Goal: Transaction & Acquisition: Purchase product/service

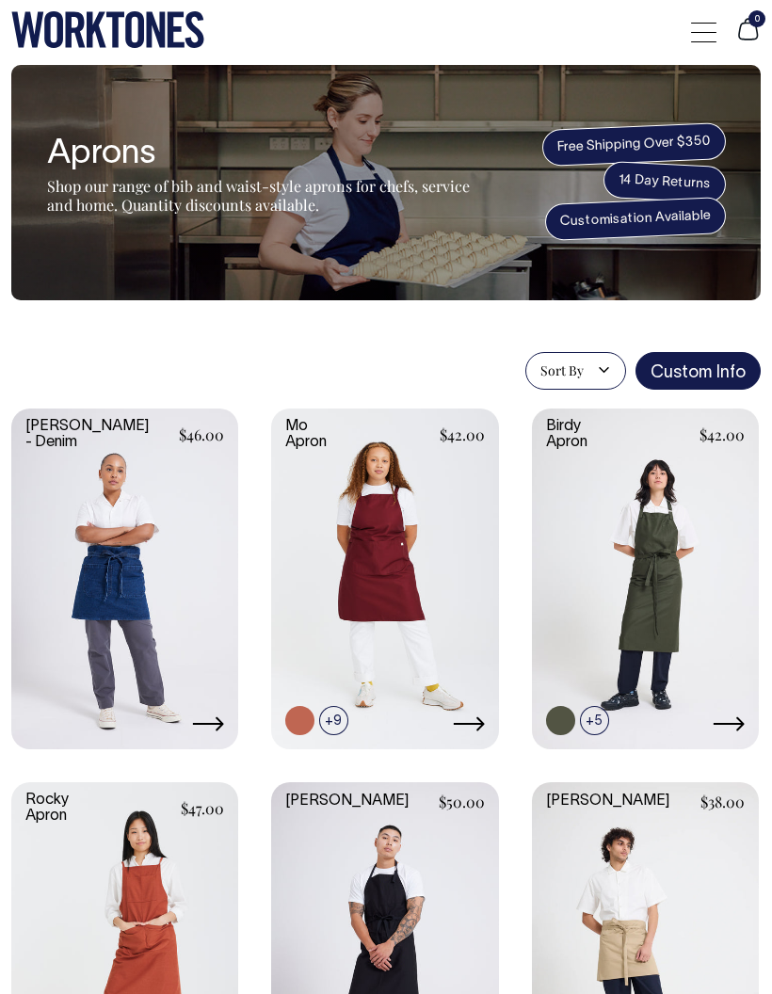
click at [701, 33] on div at bounding box center [703, 32] width 25 height 36
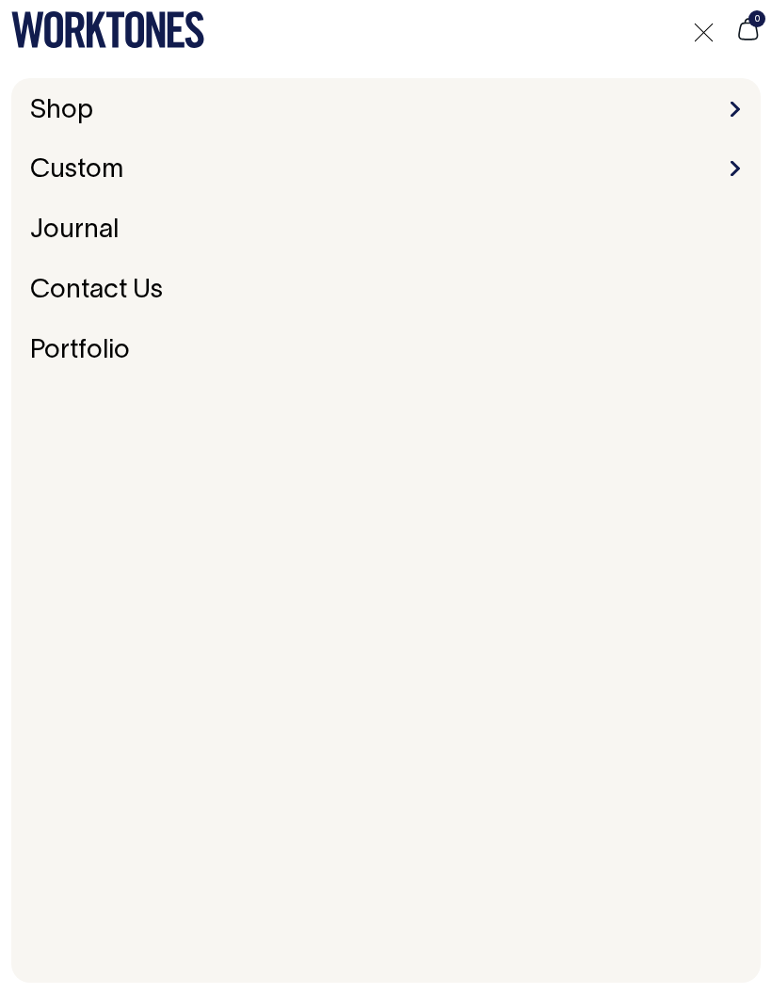
click at [53, 120] on link "Shop" at bounding box center [62, 111] width 78 height 40
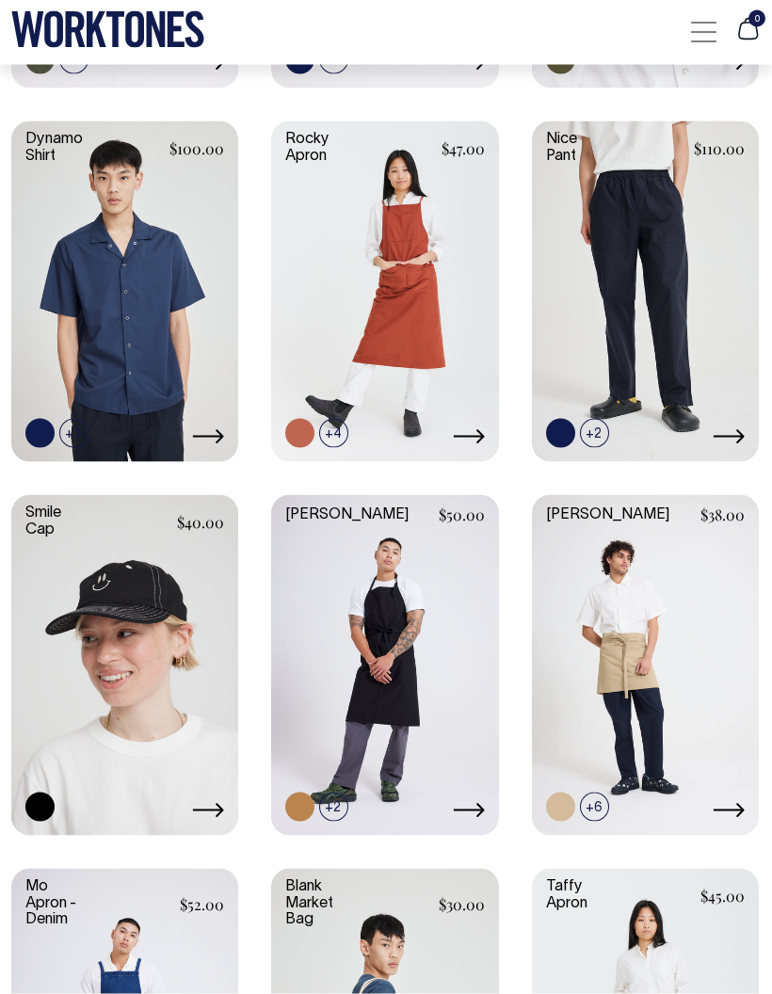
scroll to position [1412, 0]
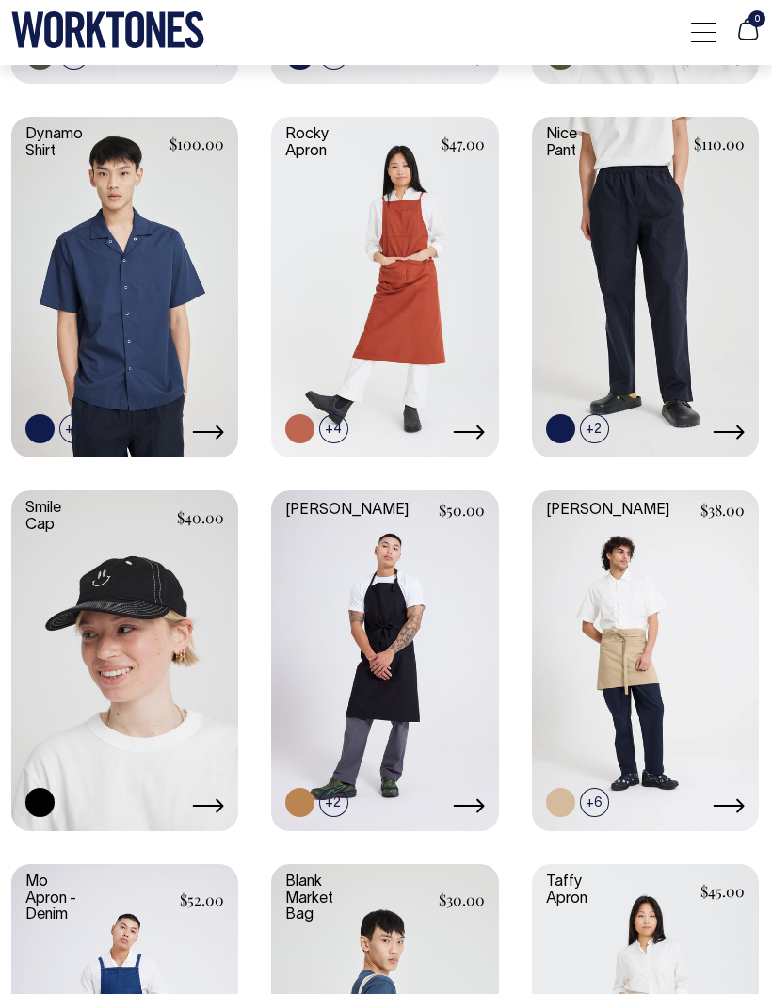
click at [305, 682] on link at bounding box center [384, 658] width 227 height 337
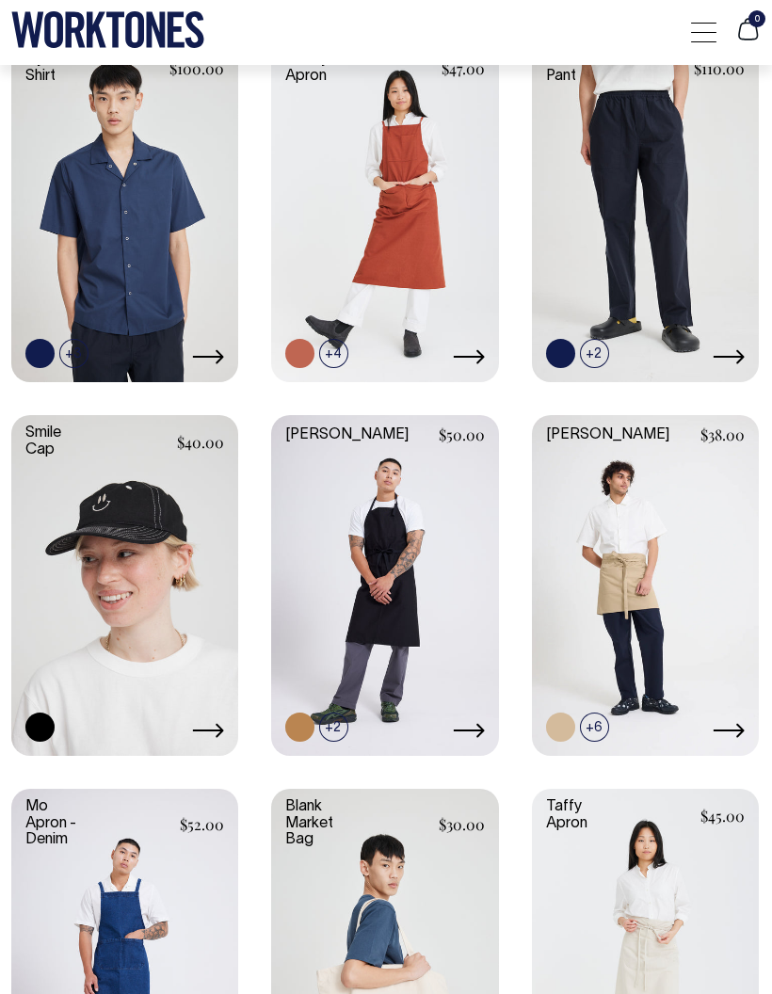
scroll to position [1458, 0]
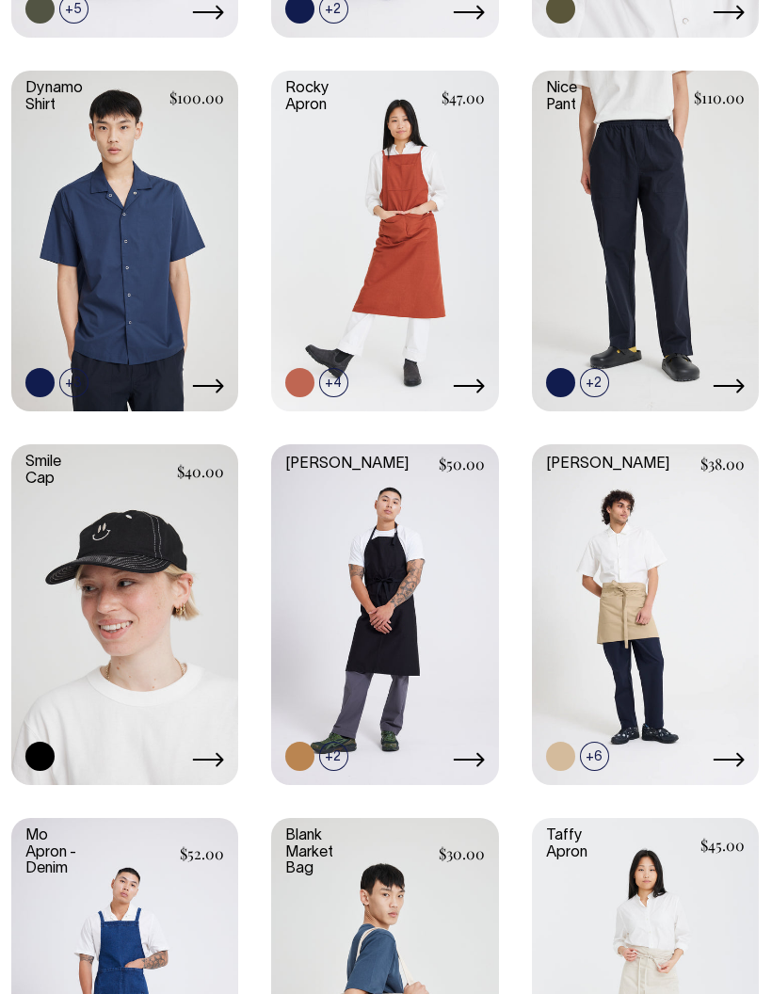
click at [81, 297] on link at bounding box center [124, 239] width 227 height 337
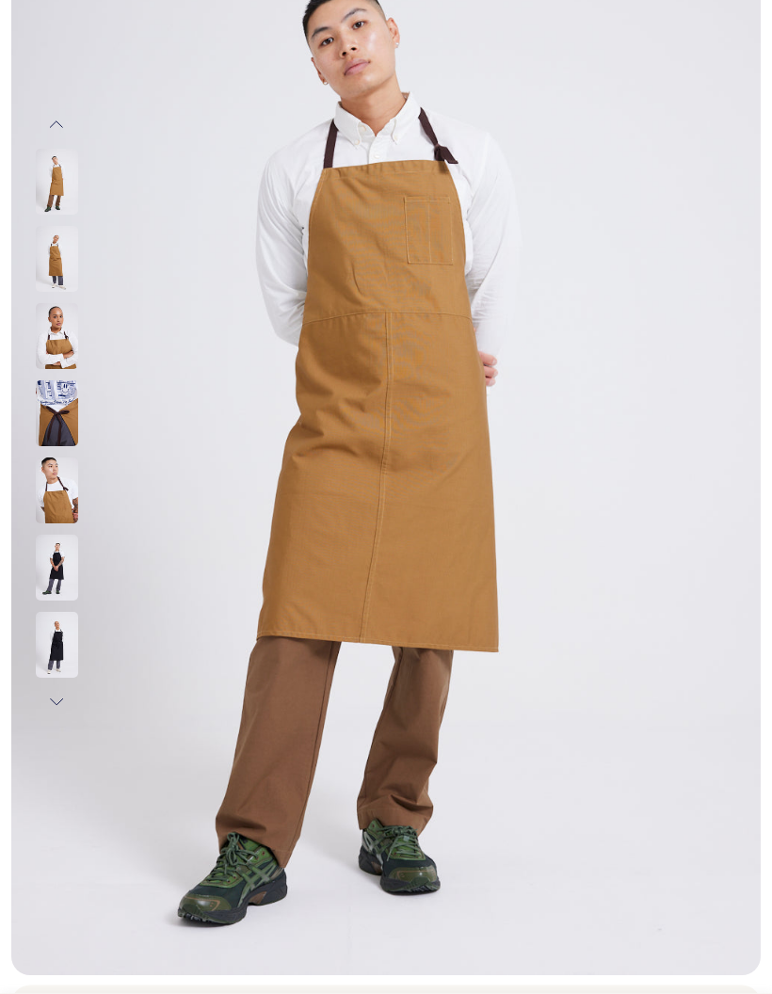
scroll to position [243, 0]
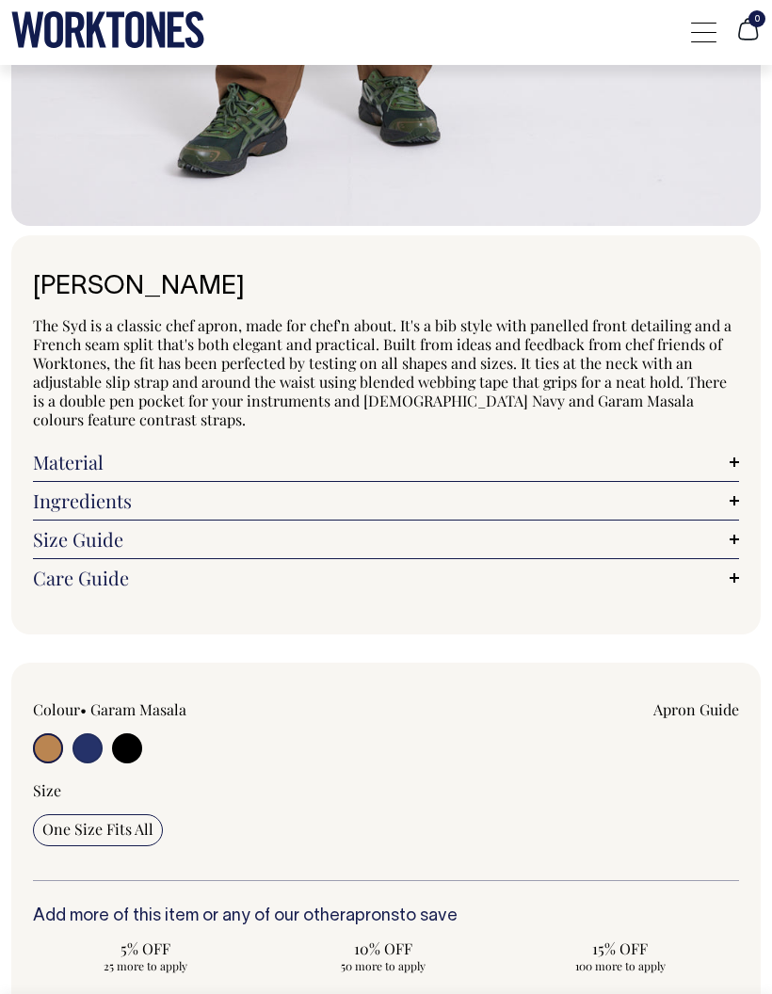
click at [96, 738] on input "radio" at bounding box center [87, 748] width 30 height 30
radio input "true"
select select "French Navy"
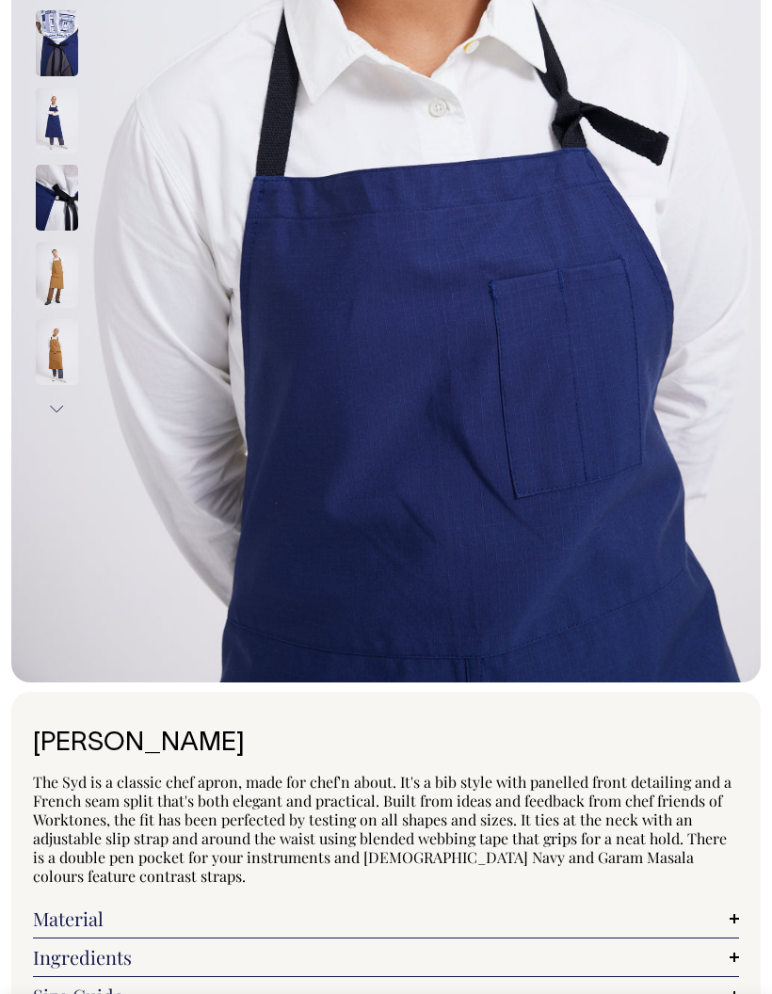
scroll to position [281, 0]
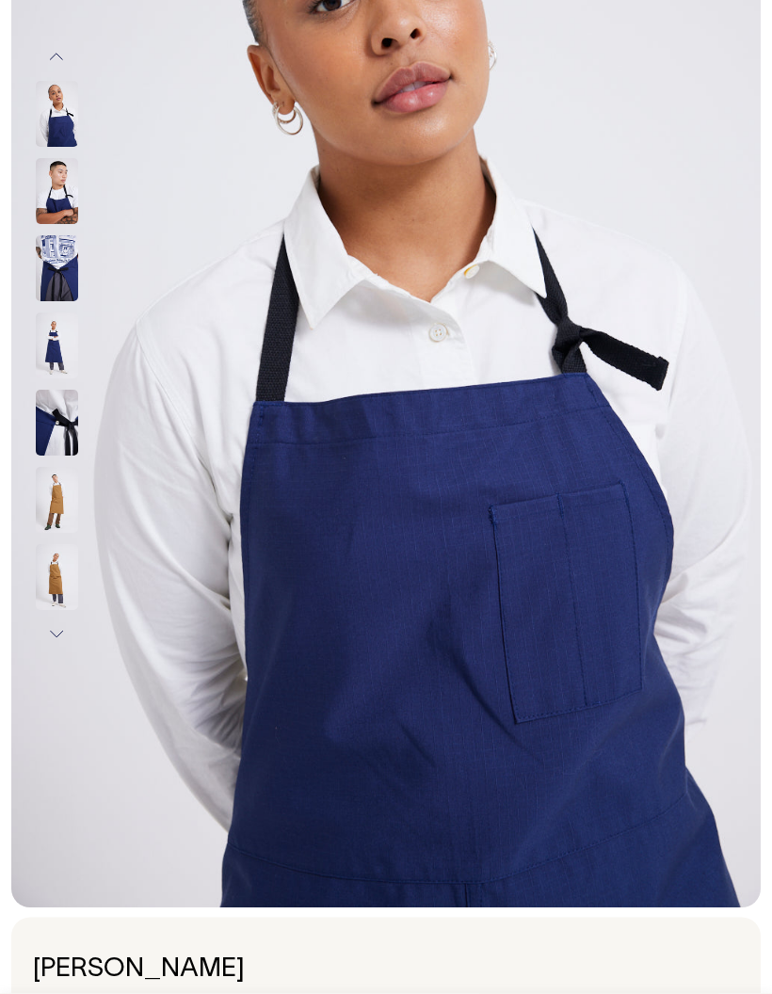
click at [40, 200] on img at bounding box center [57, 192] width 42 height 66
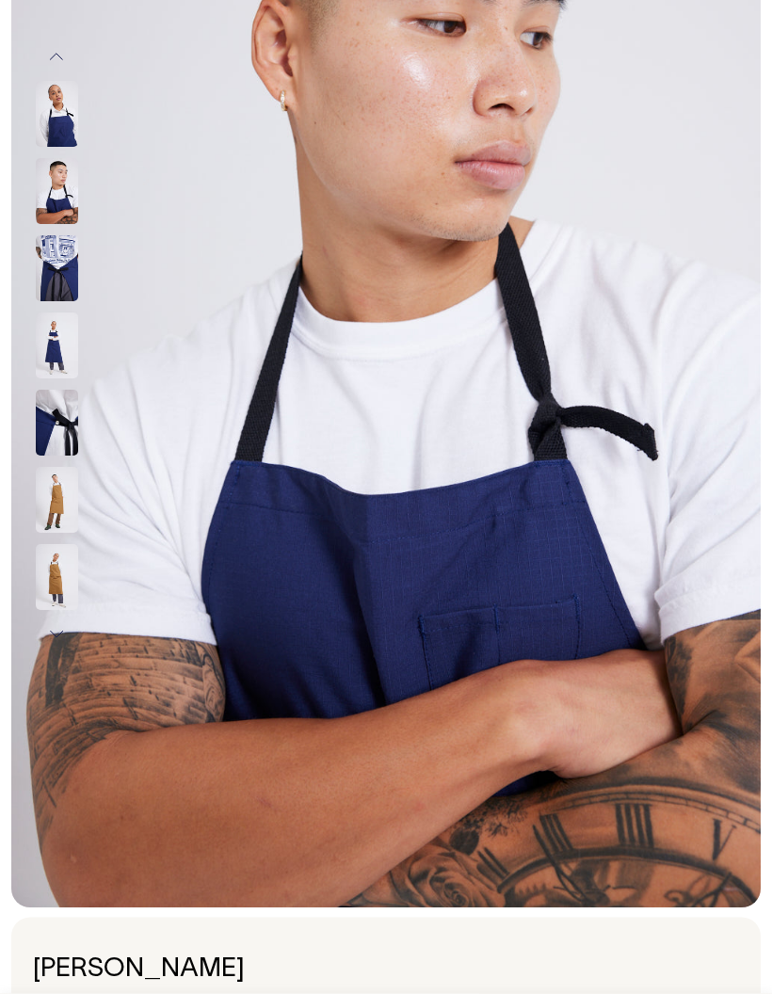
scroll to position [281, 0]
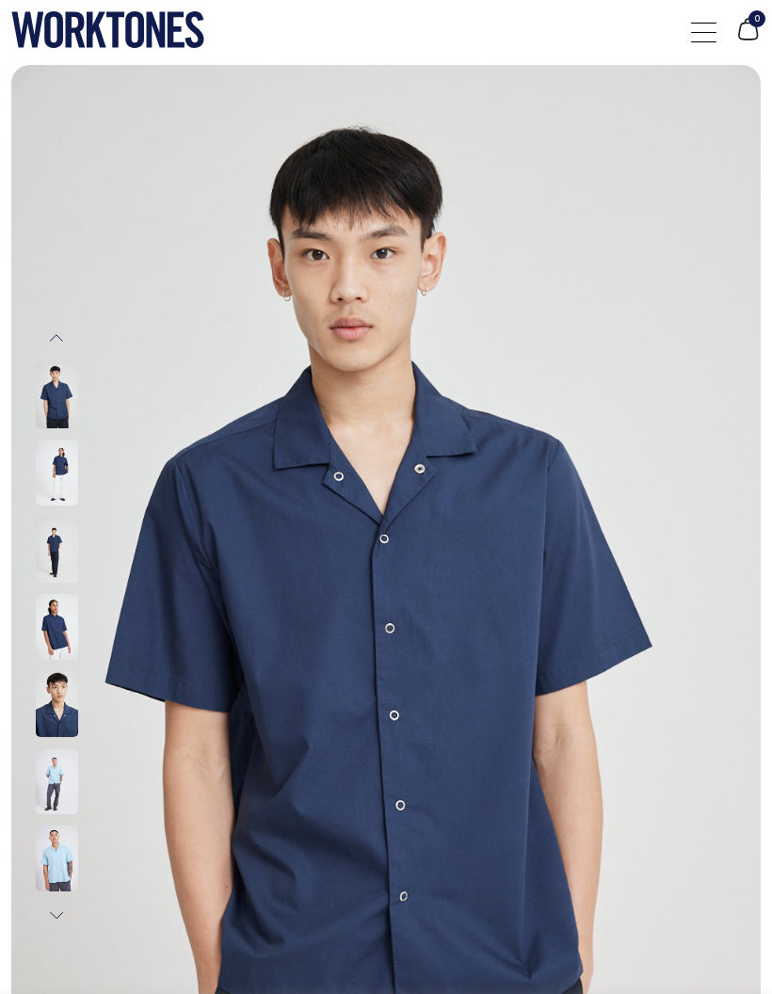
scroll to position [37, 0]
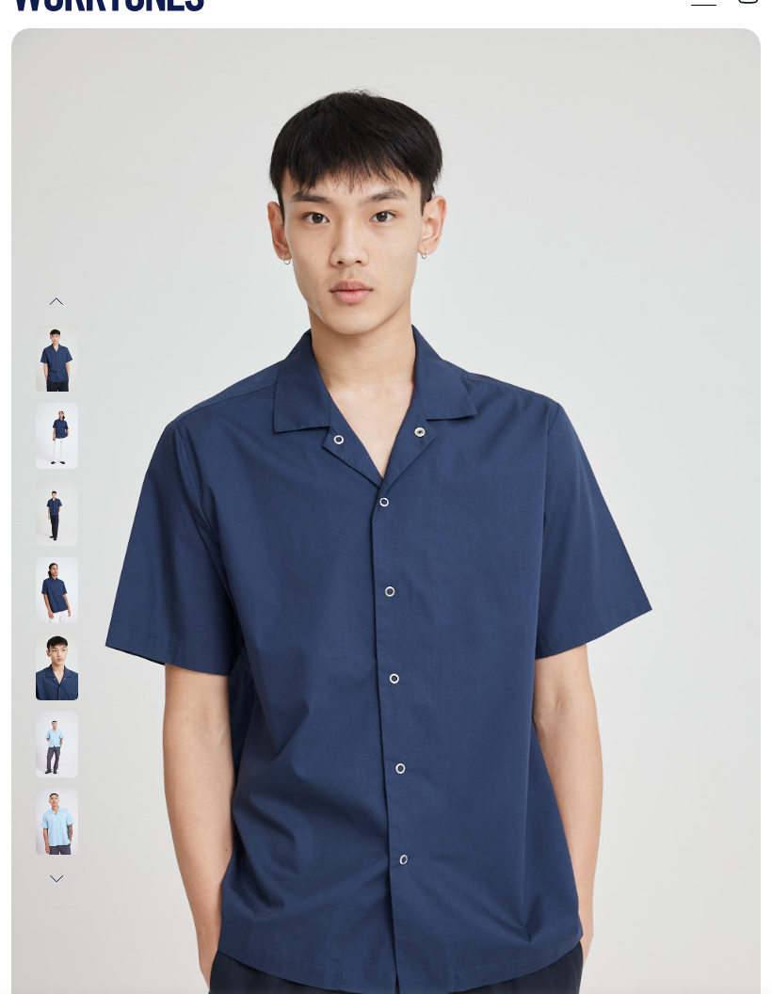
click at [61, 732] on img at bounding box center [57, 745] width 42 height 66
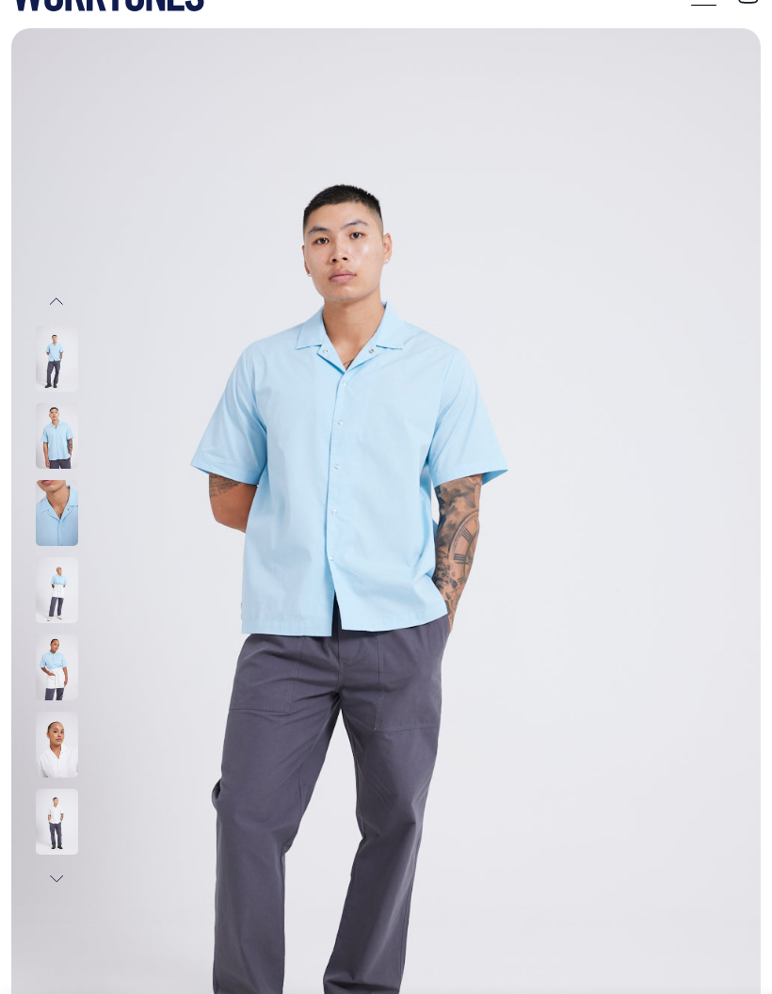
click at [59, 798] on img at bounding box center [57, 822] width 42 height 66
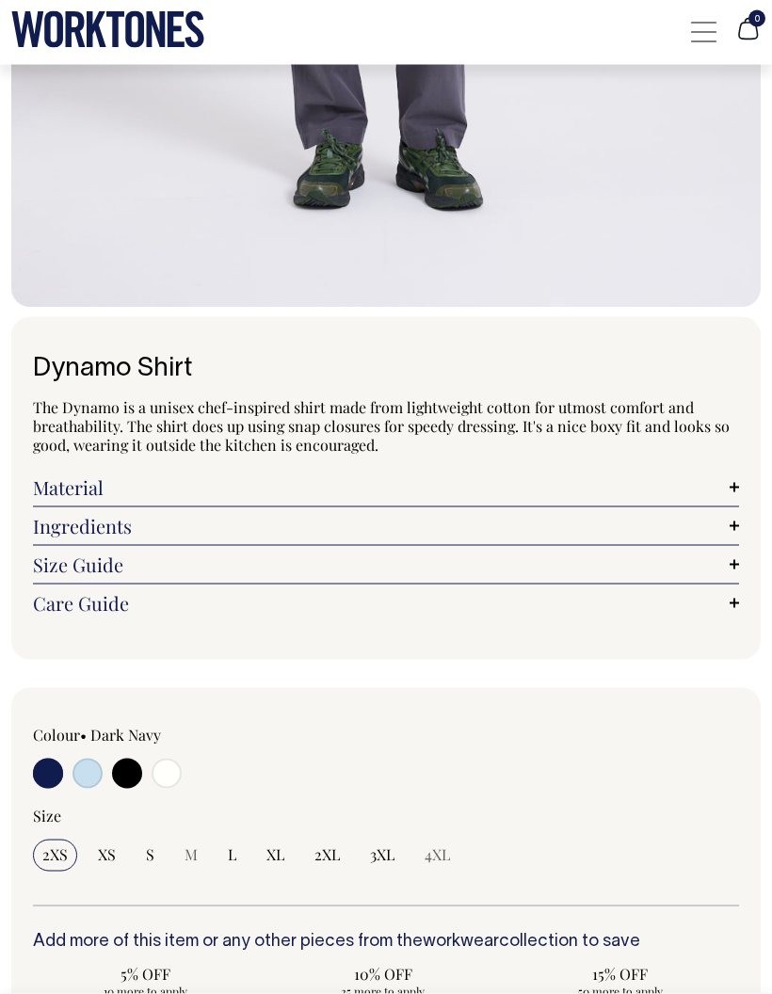
scroll to position [882, 0]
click at [229, 840] on input "L" at bounding box center [231, 855] width 27 height 32
radio input "true"
select select "L"
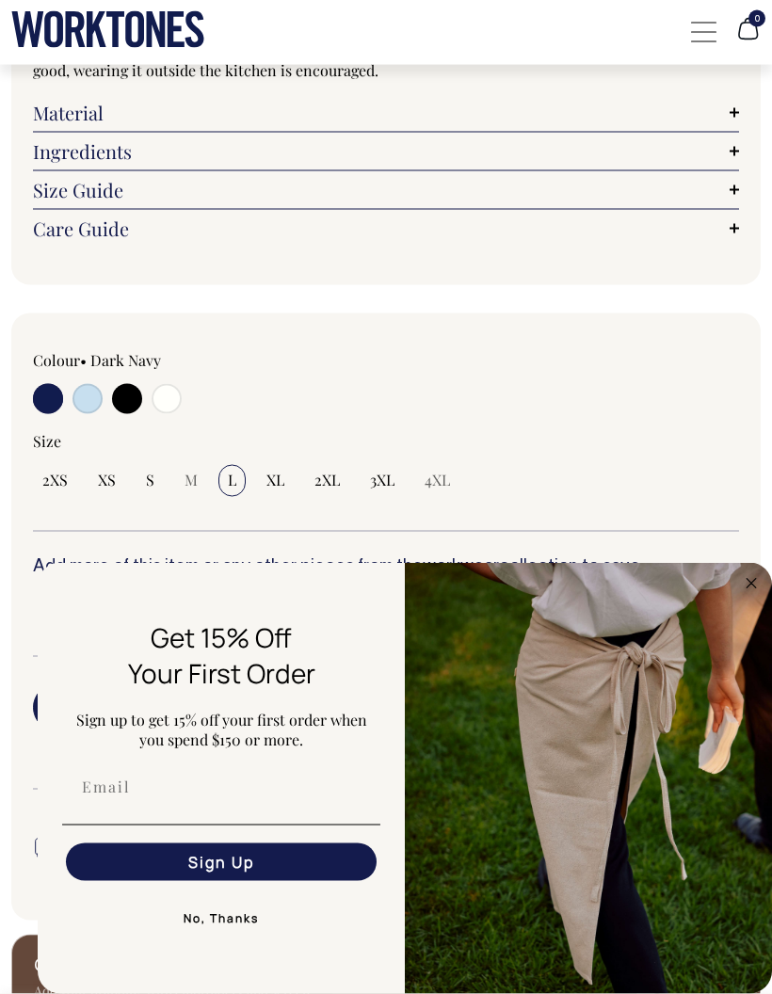
scroll to position [1263, 0]
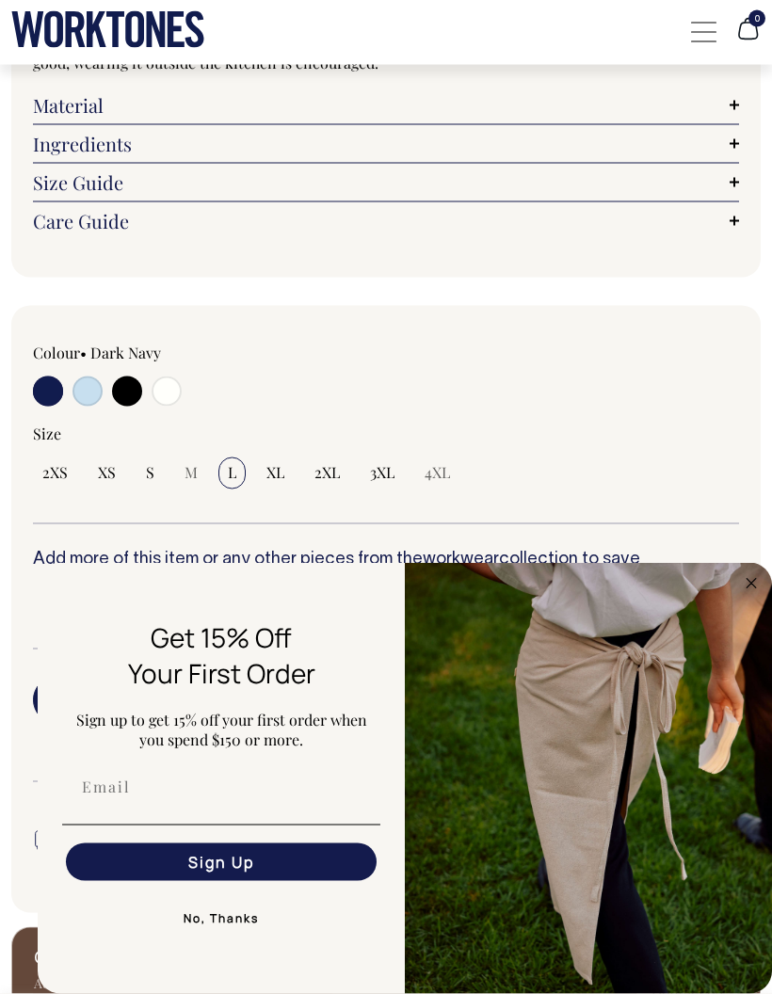
click at [746, 594] on circle "Close dialog" at bounding box center [752, 583] width 22 height 22
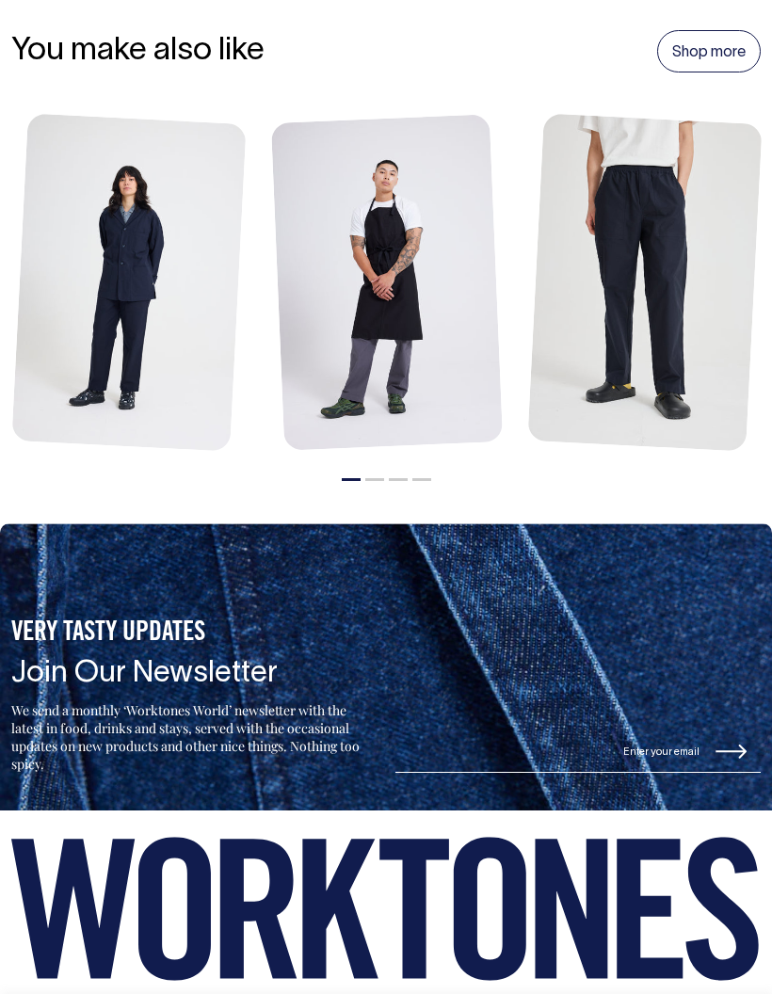
scroll to position [3004, 0]
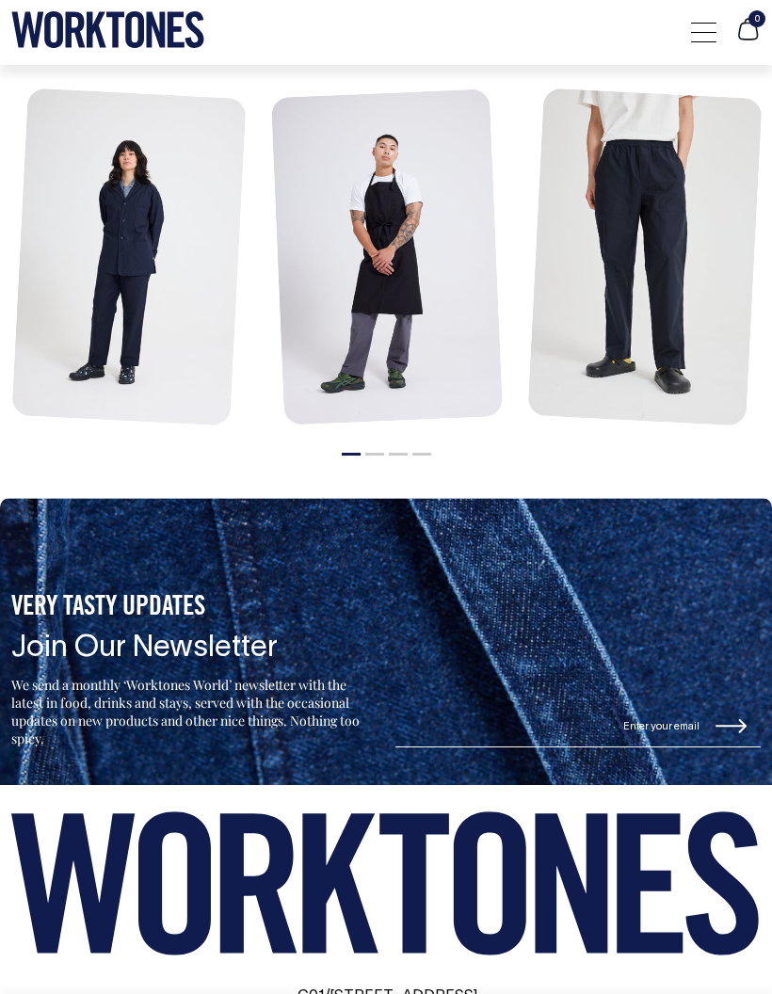
click at [613, 156] on link at bounding box center [644, 259] width 235 height 342
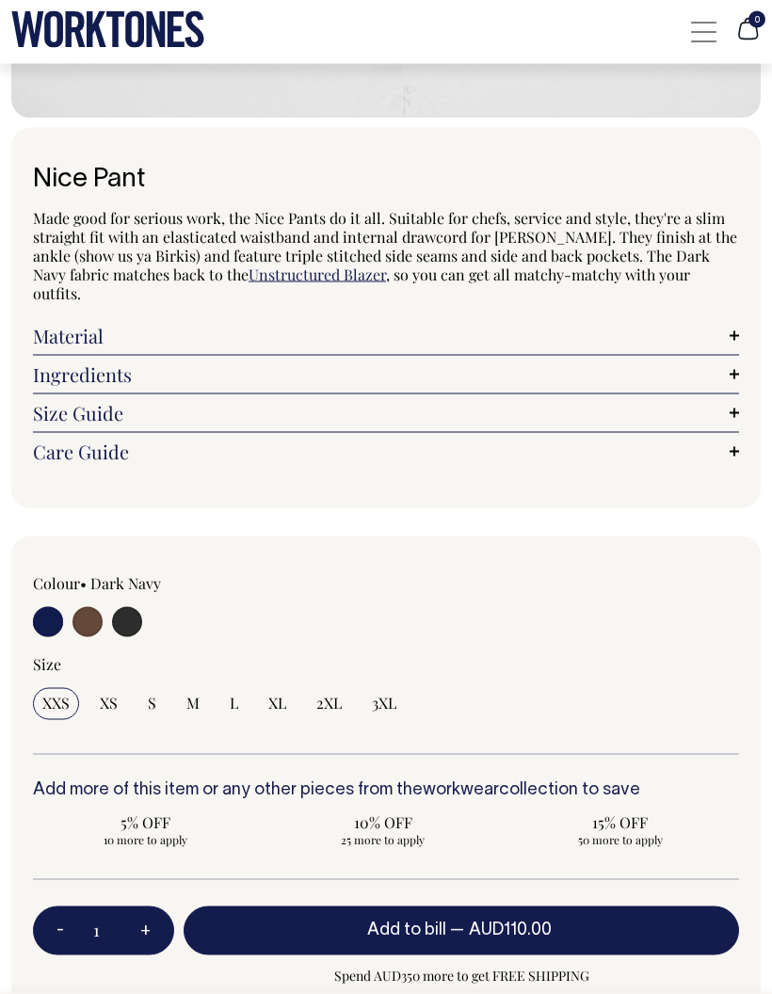
click at [138, 623] on input "radio" at bounding box center [127, 622] width 30 height 30
radio input "true"
select select "Charcoal"
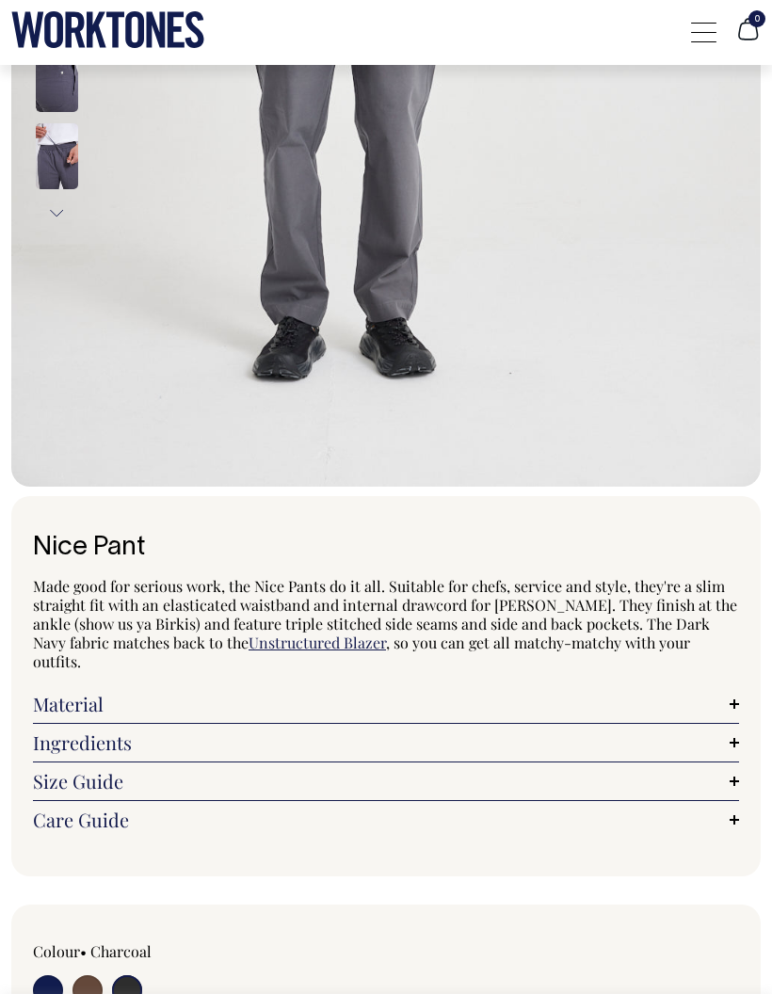
click at [50, 987] on input "radio" at bounding box center [48, 990] width 30 height 30
radio input "true"
select select "Dark Navy"
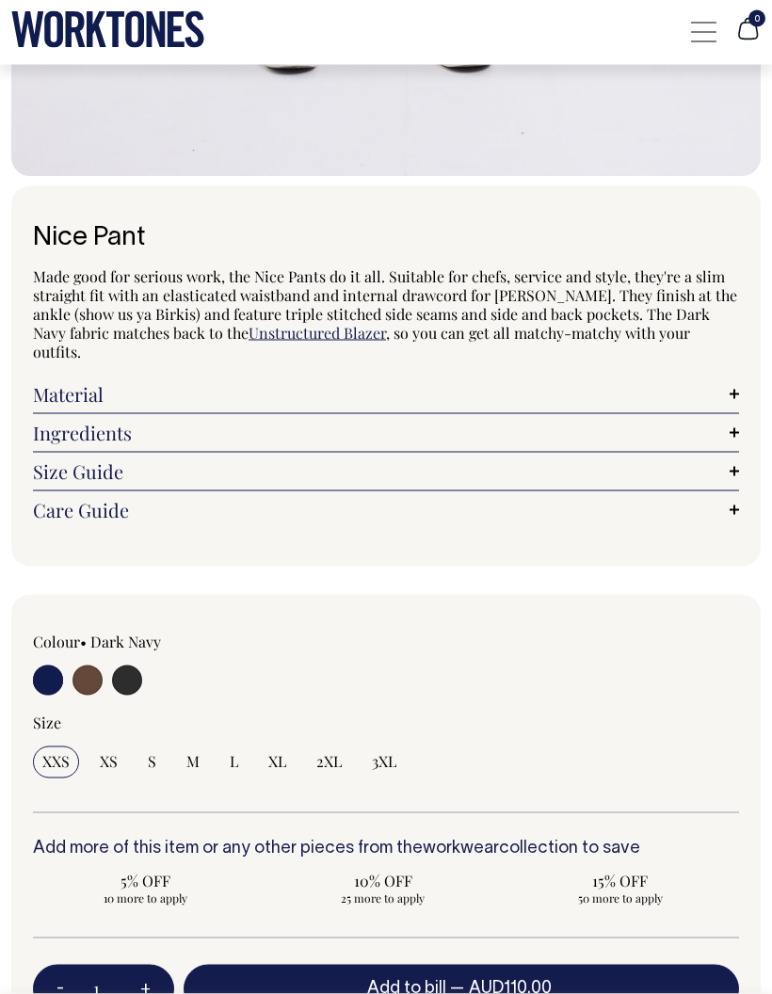
scroll to position [1013, 0]
click at [227, 755] on input "L" at bounding box center [233, 762] width 27 height 32
radio input "true"
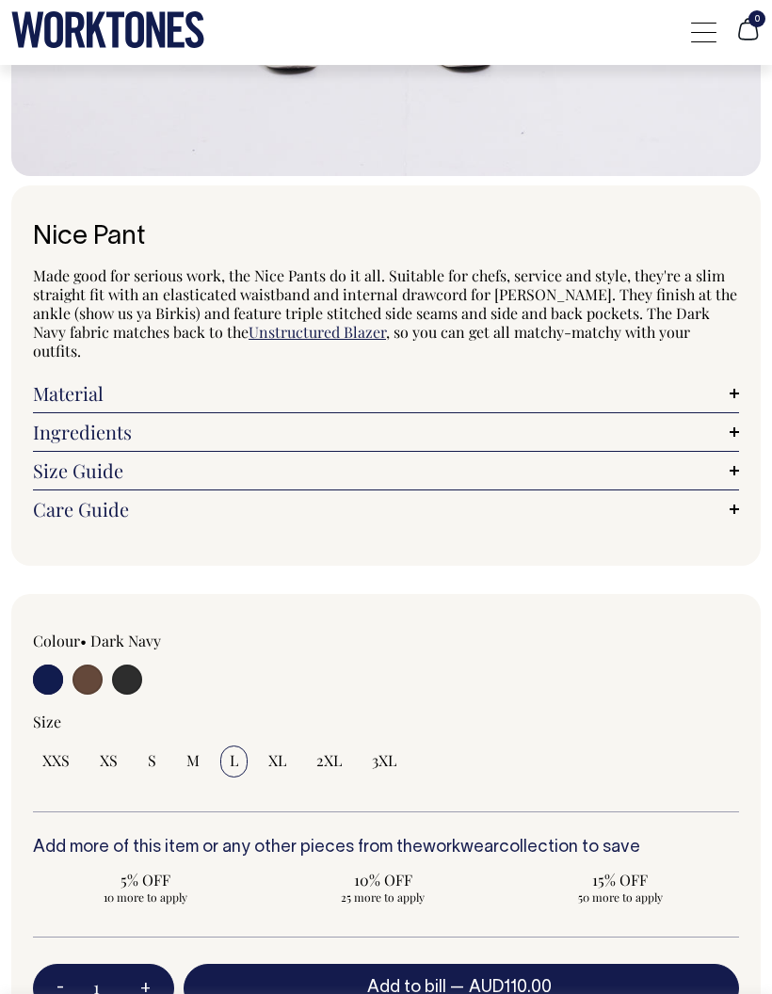
select select "L"
click at [304, 993] on button "Add to bill — AUD110.00" at bounding box center [461, 988] width 555 height 49
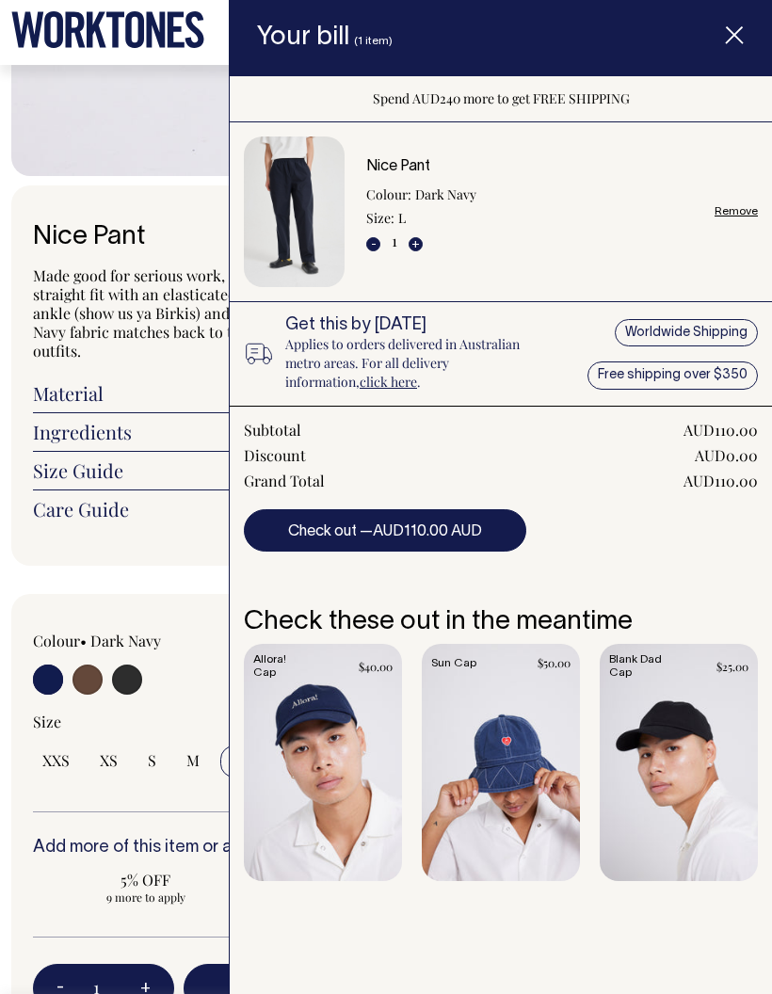
click at [149, 500] on link "Care Guide" at bounding box center [386, 509] width 706 height 19
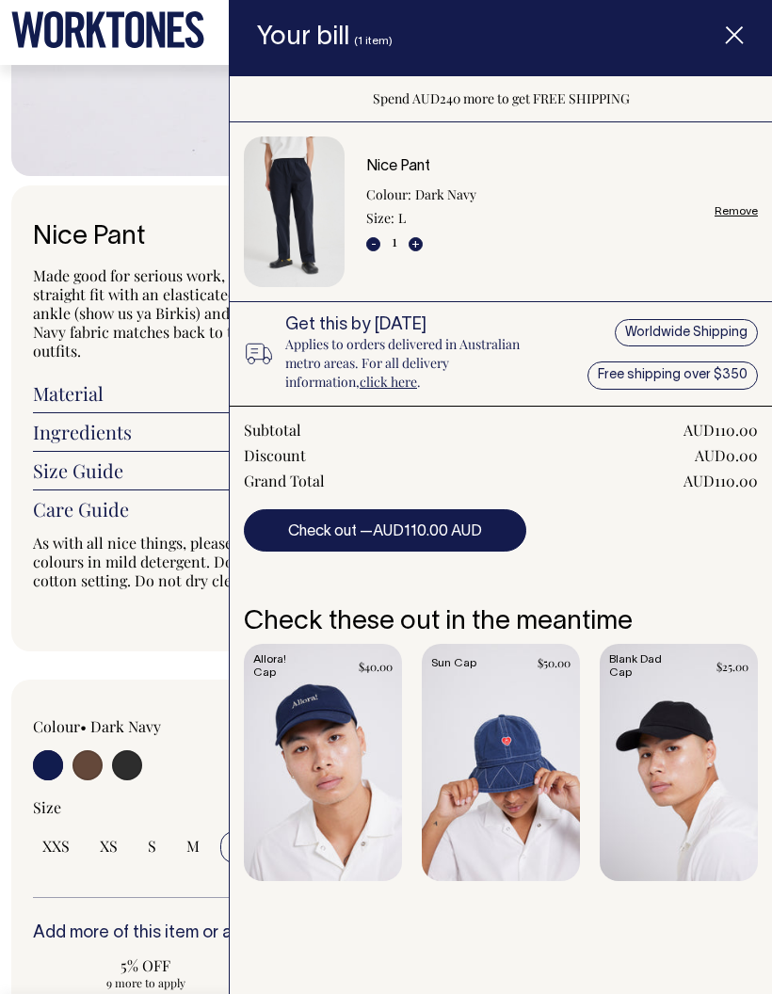
click at [721, 46] on span "Item added to your cart" at bounding box center [734, 37] width 75 height 79
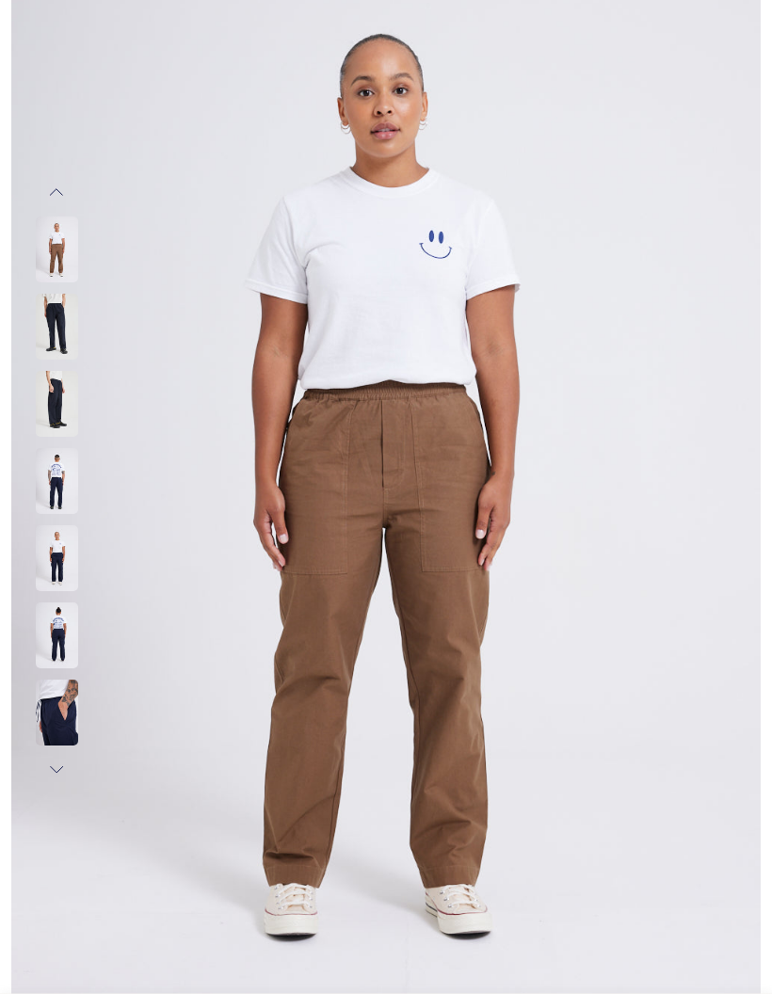
scroll to position [0, 0]
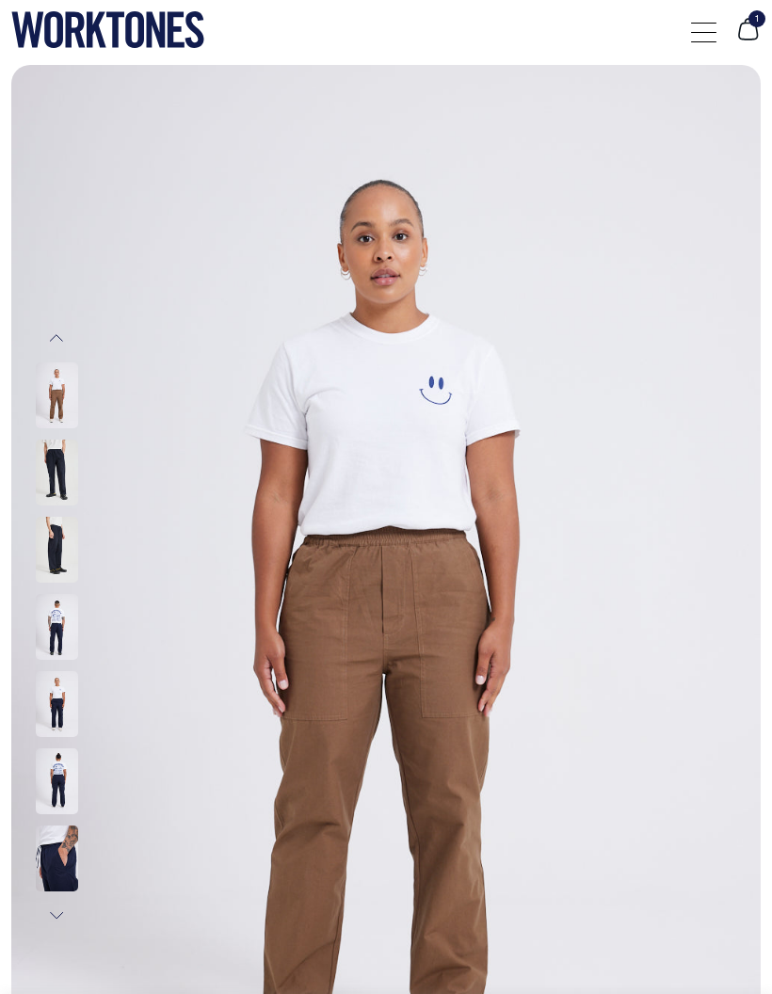
click at [695, 23] on span at bounding box center [703, 23] width 25 height 1
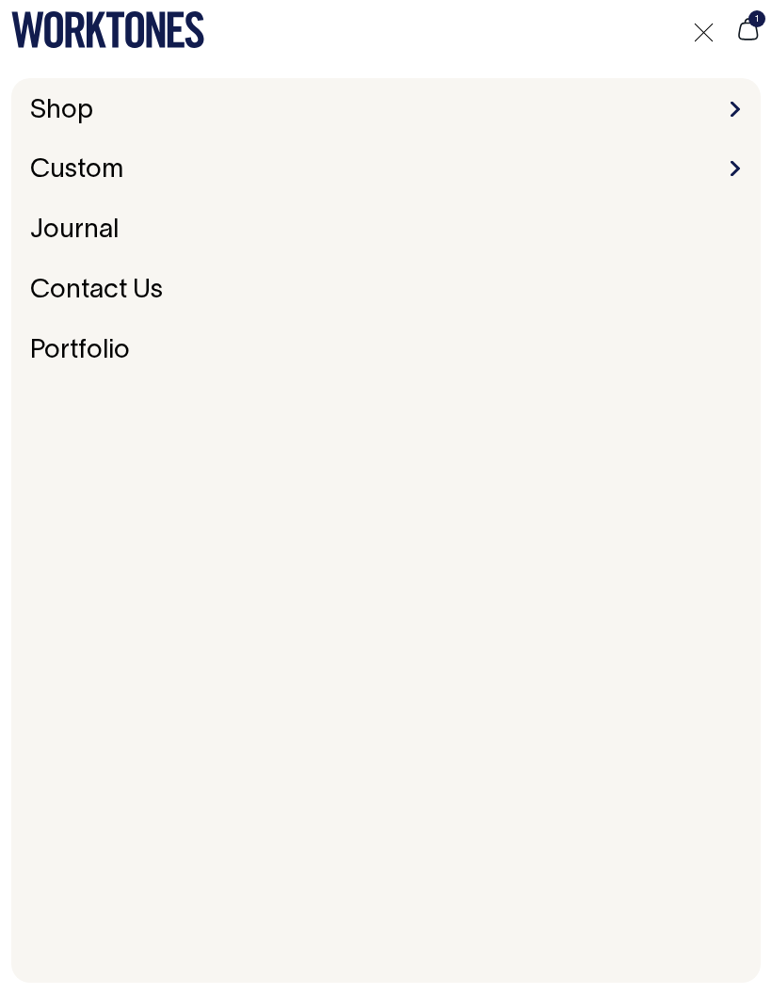
click at [59, 122] on link "Shop" at bounding box center [62, 111] width 78 height 40
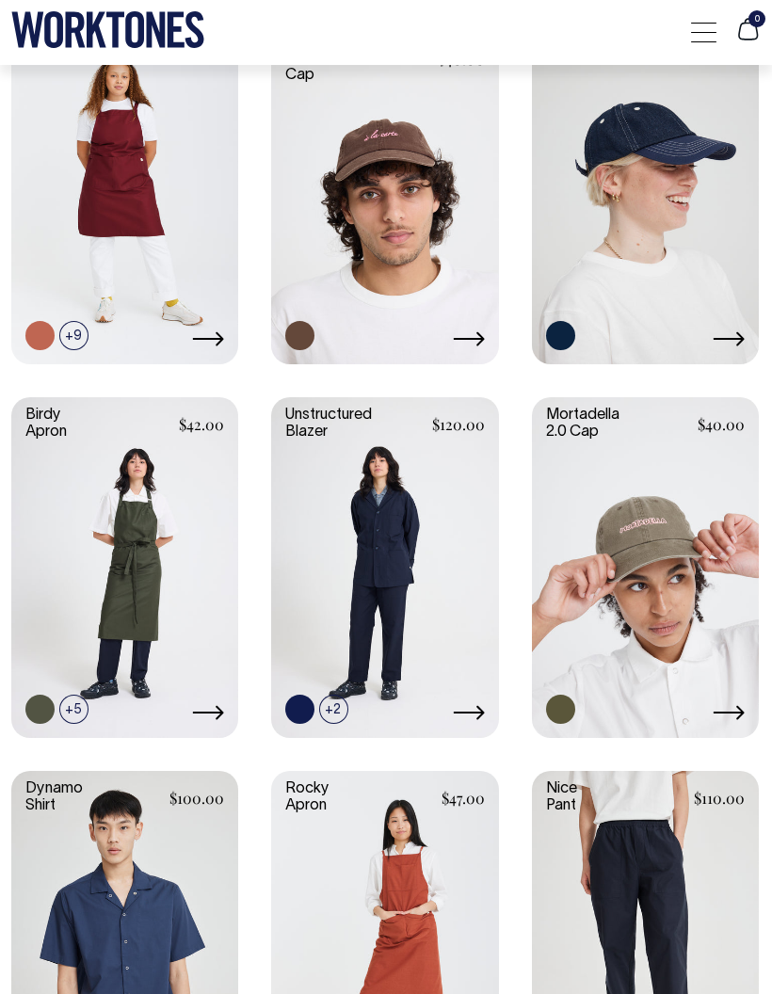
scroll to position [762, 0]
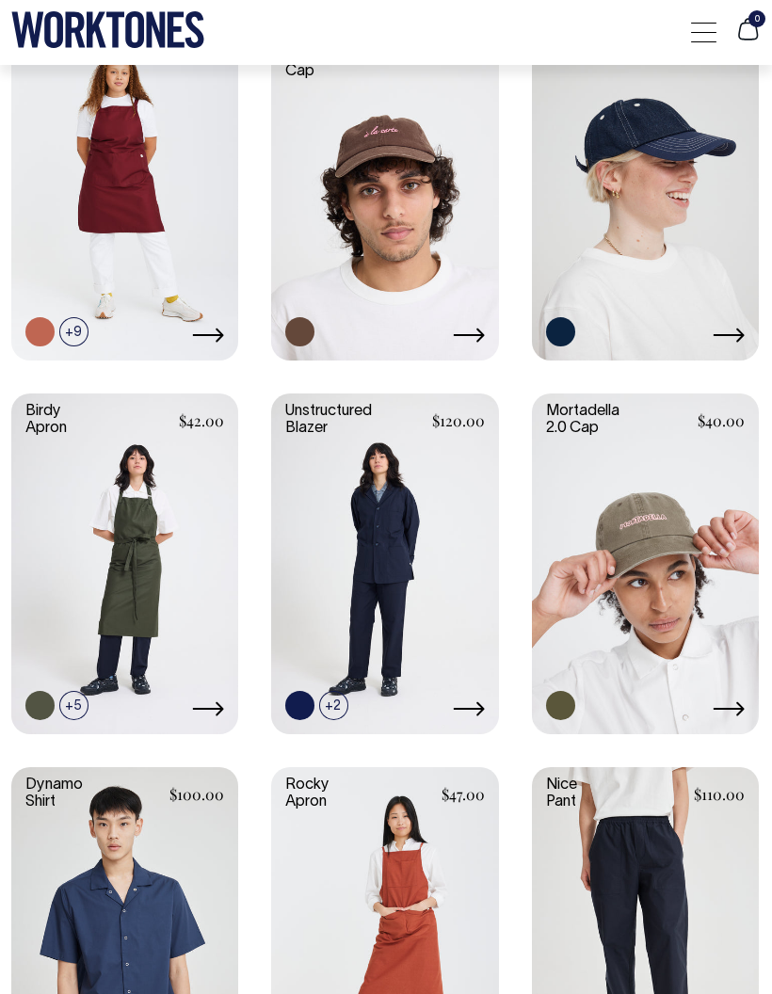
click at [0, 0] on link at bounding box center [0, 0] width 0 height 0
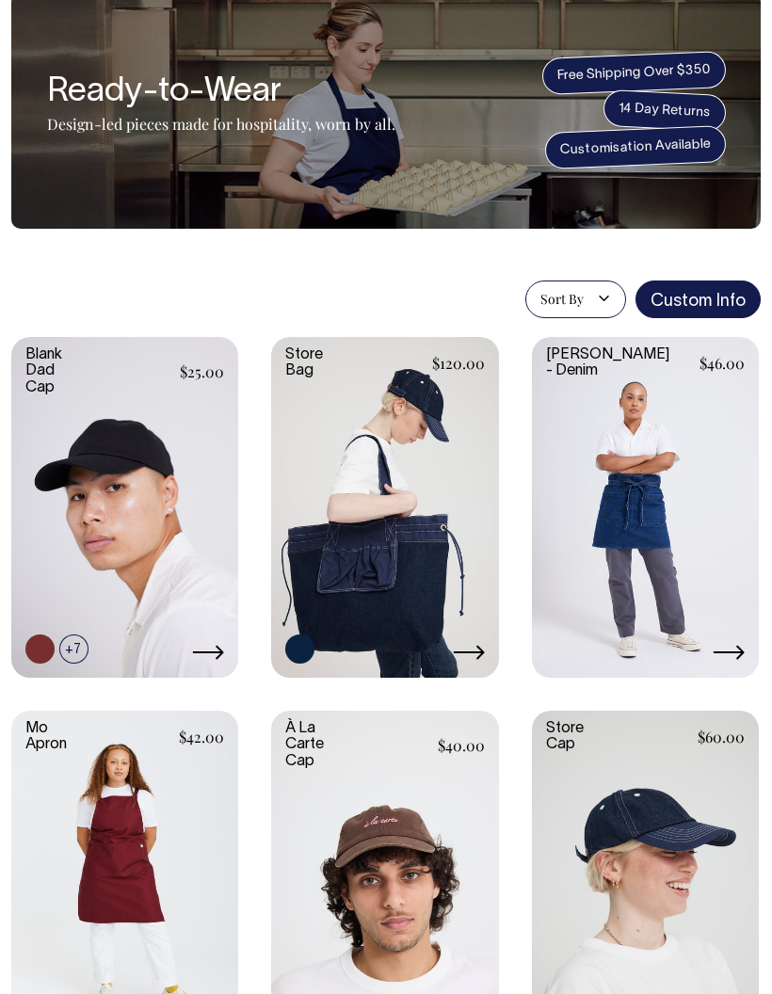
scroll to position [0, 0]
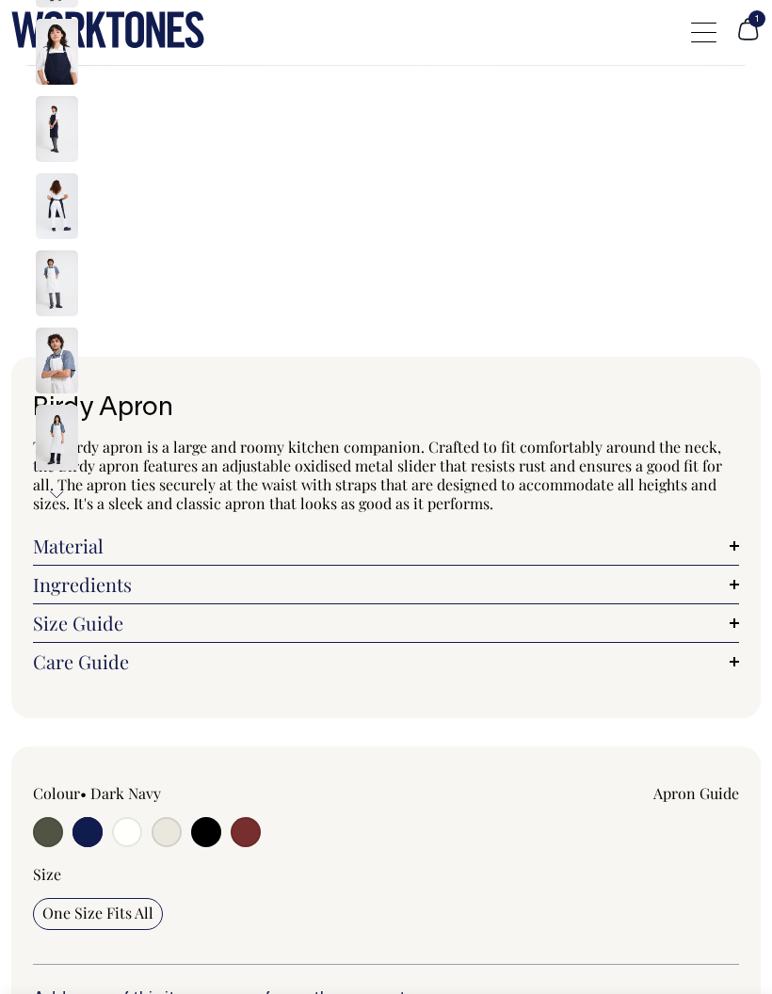
select select "Dark Navy"
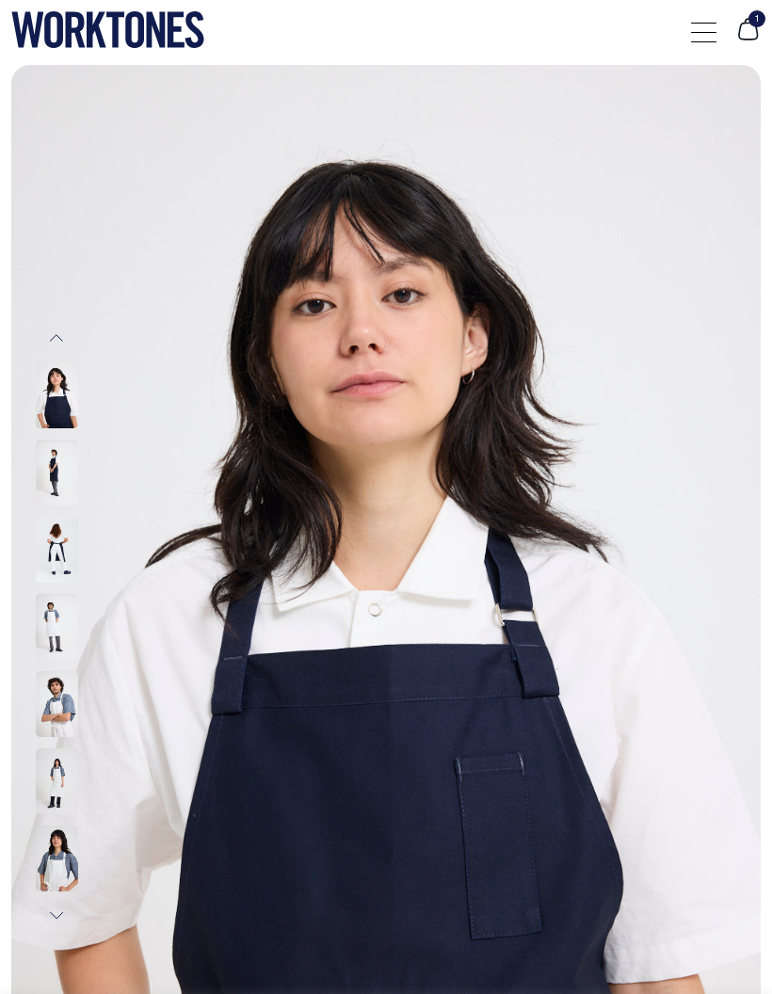
click at [65, 540] on img at bounding box center [57, 550] width 42 height 66
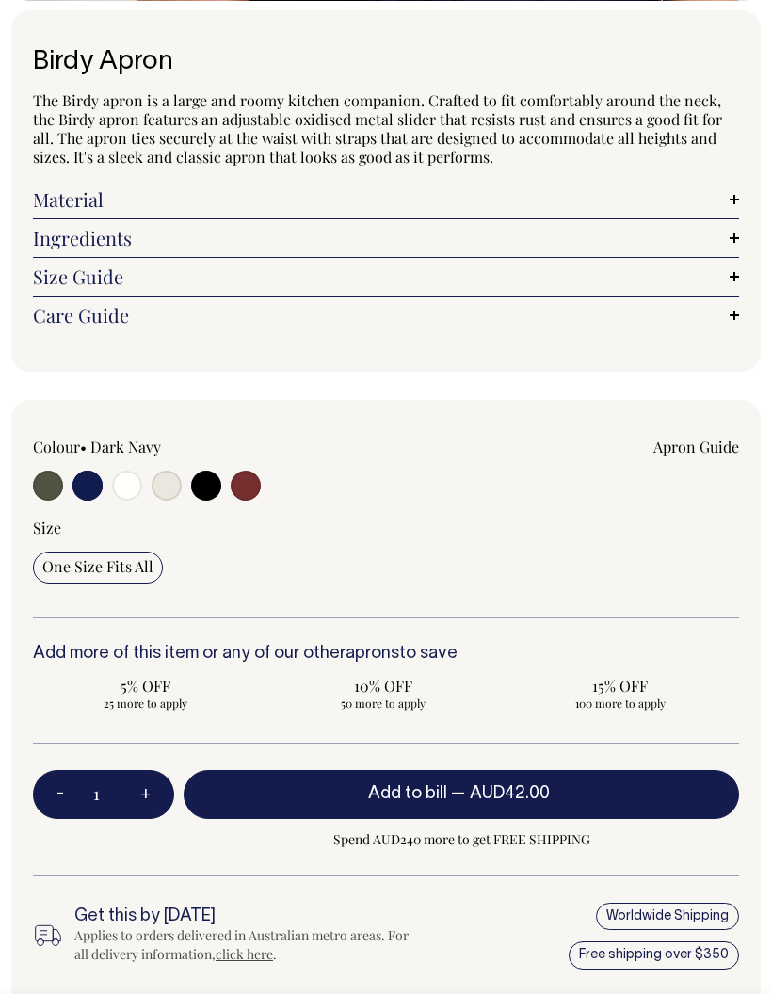
scroll to position [1193, 0]
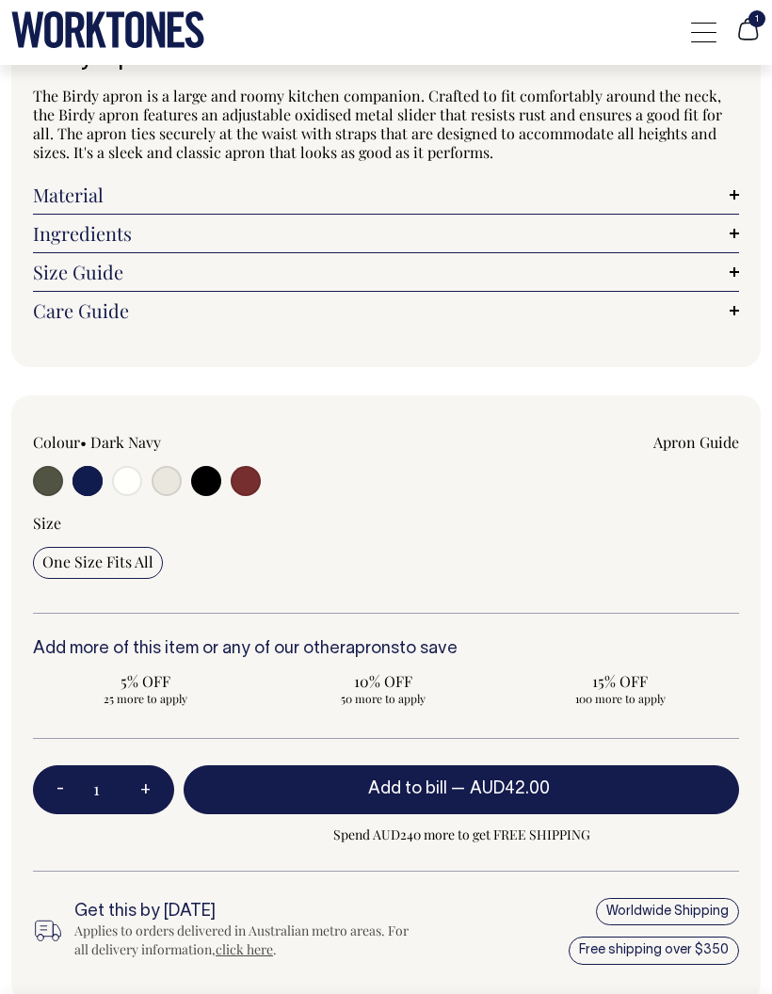
click at [144, 775] on button "+" at bounding box center [145, 790] width 57 height 66
type input "2"
click at [152, 784] on button "+" at bounding box center [145, 790] width 57 height 66
type input "3"
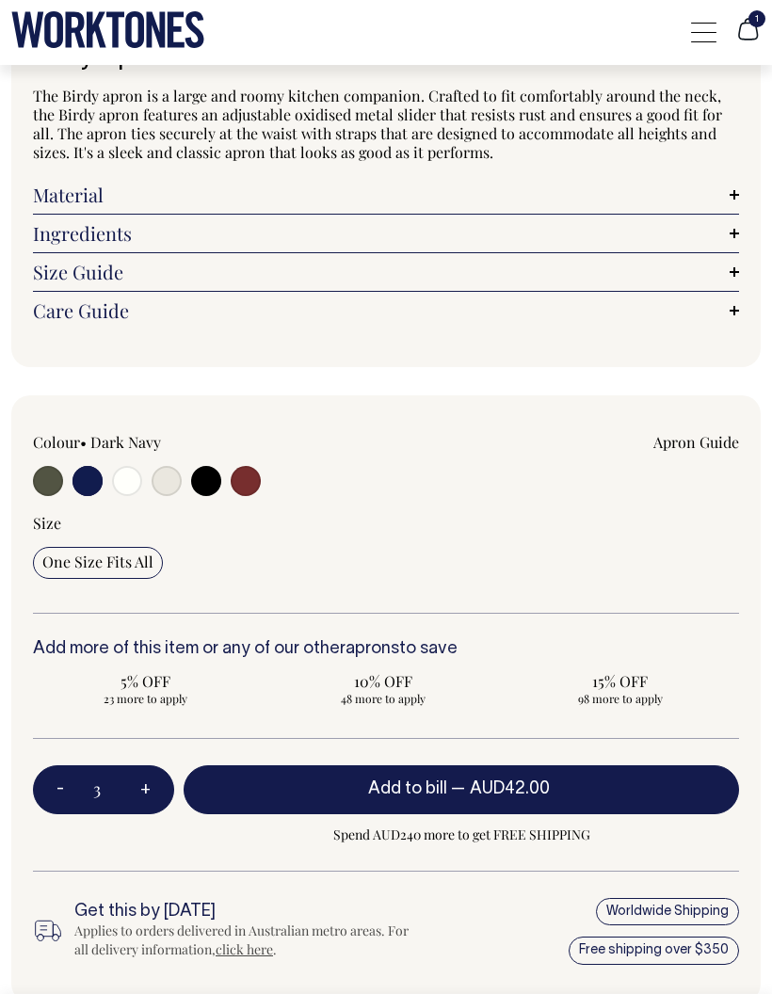
type input "3"
click at [263, 795] on button "Add to bill — AUD42.00" at bounding box center [461, 789] width 555 height 49
type input "1"
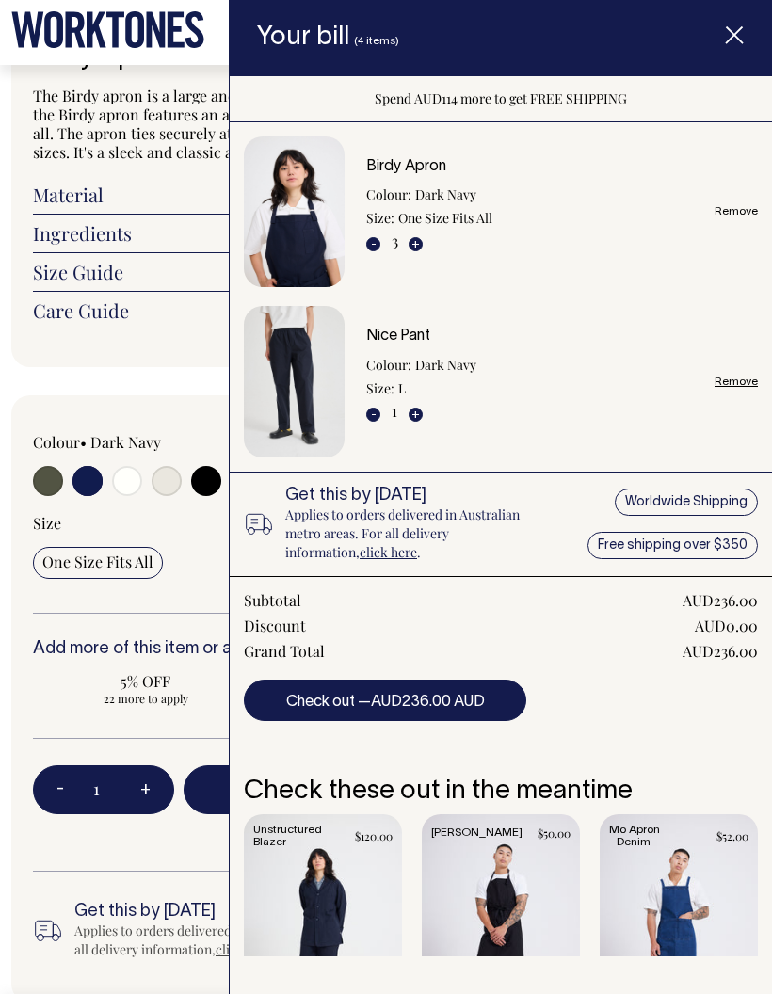
click at [722, 27] on span "Item added to your cart" at bounding box center [734, 37] width 75 height 79
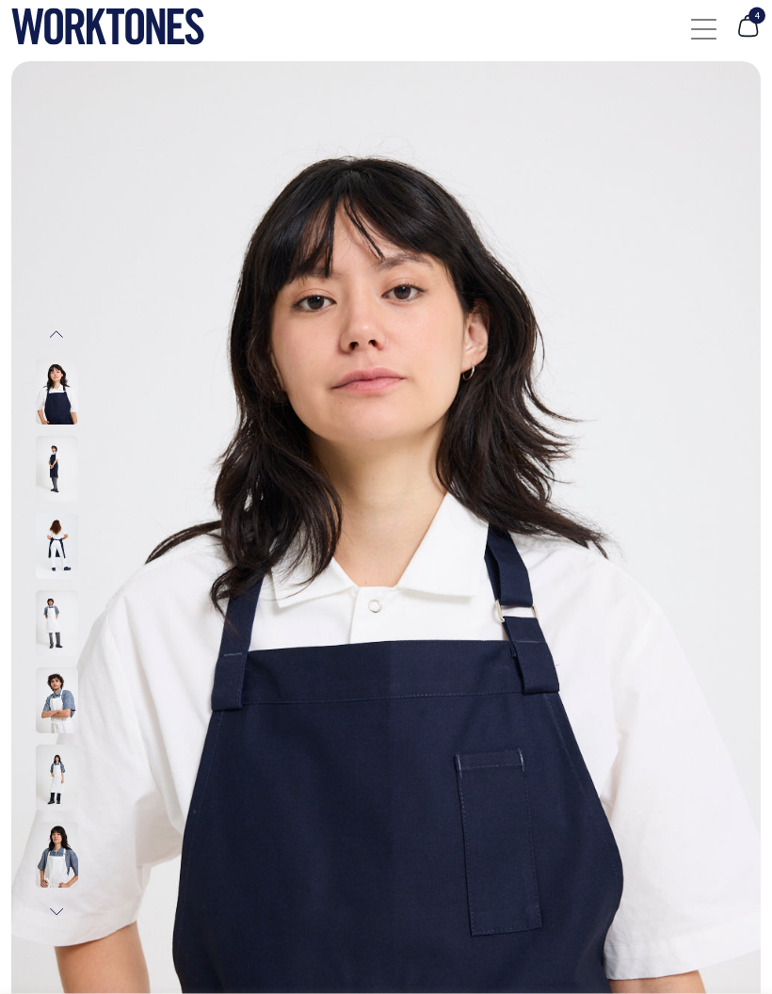
scroll to position [0, 0]
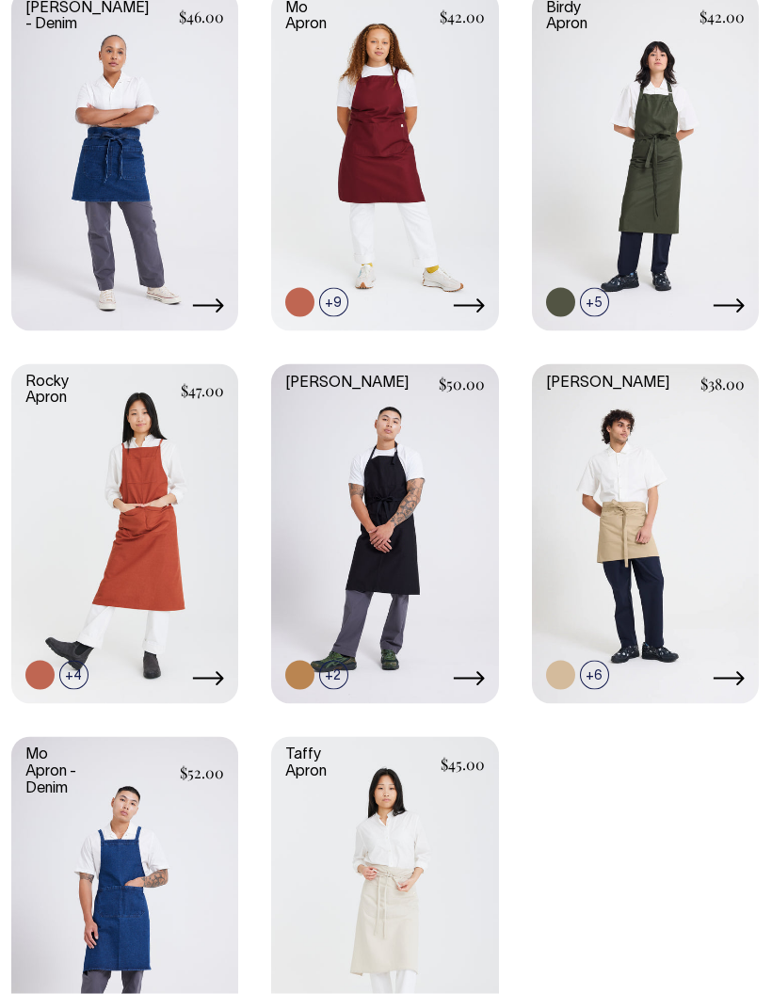
scroll to position [420, 0]
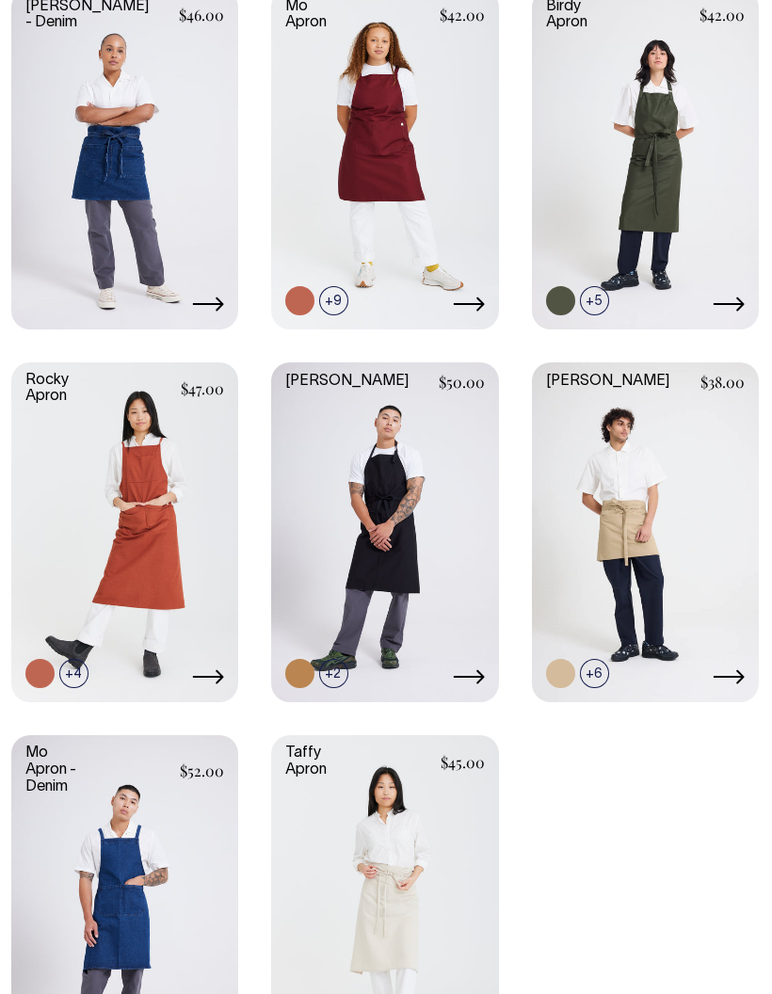
click at [716, 296] on link at bounding box center [729, 306] width 32 height 20
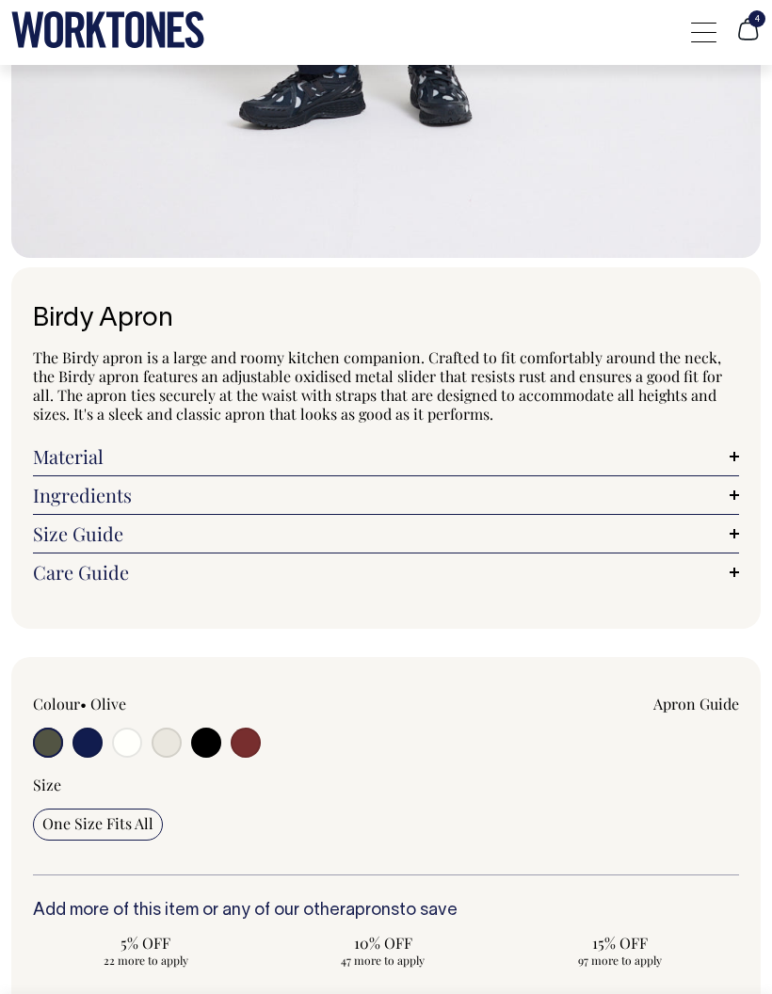
scroll to position [958, 0]
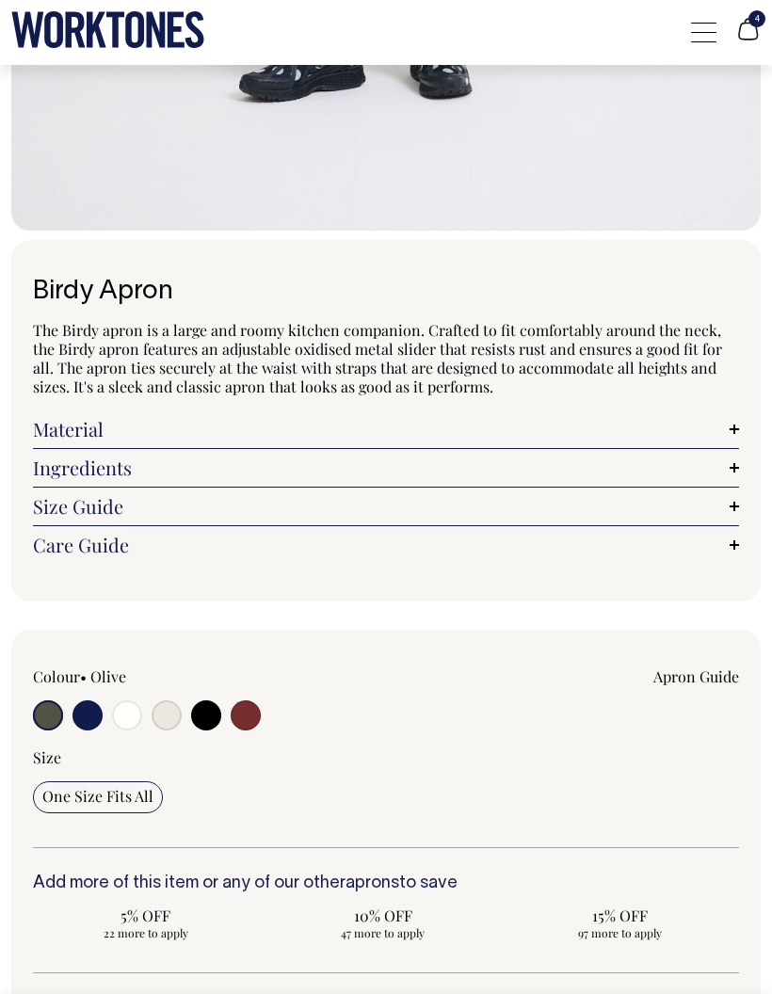
click at [171, 706] on input "radio" at bounding box center [167, 715] width 30 height 30
radio input "true"
select select "Natural"
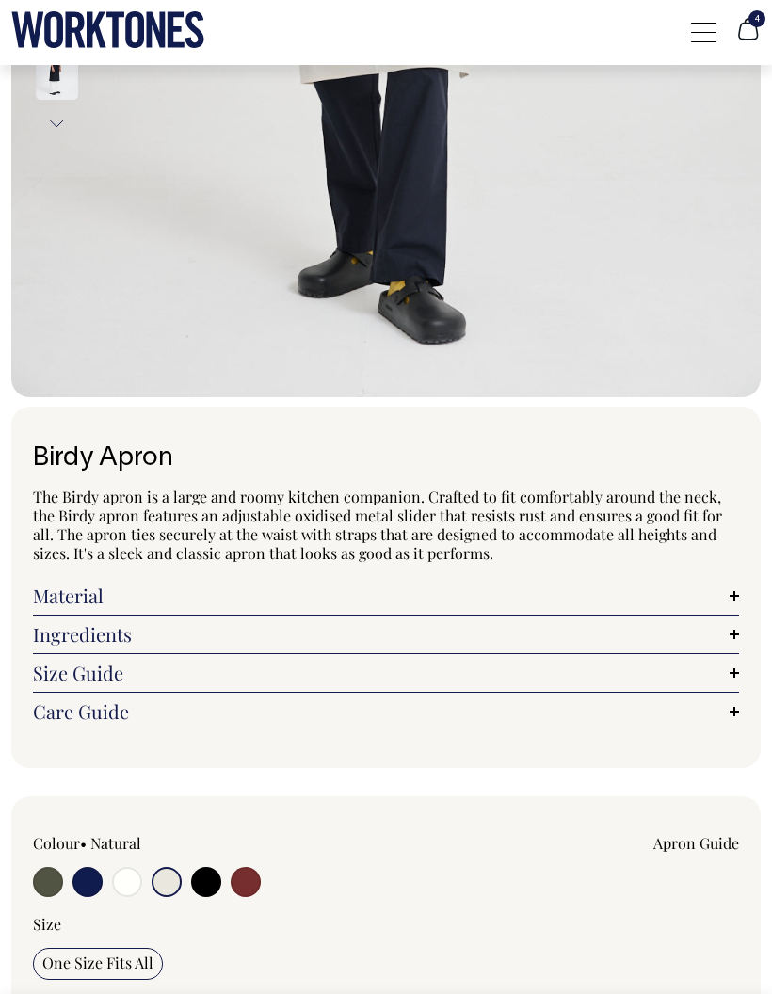
scroll to position [793, 0]
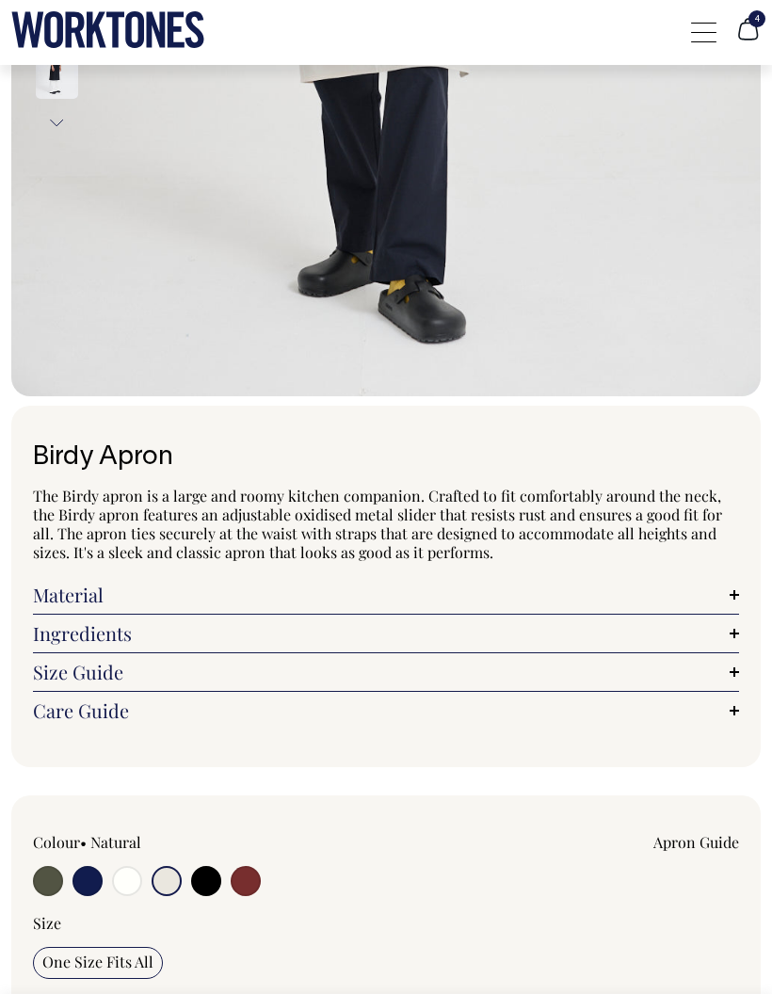
click at [249, 878] on input "radio" at bounding box center [246, 881] width 30 height 30
radio input "true"
select select "Burgundy"
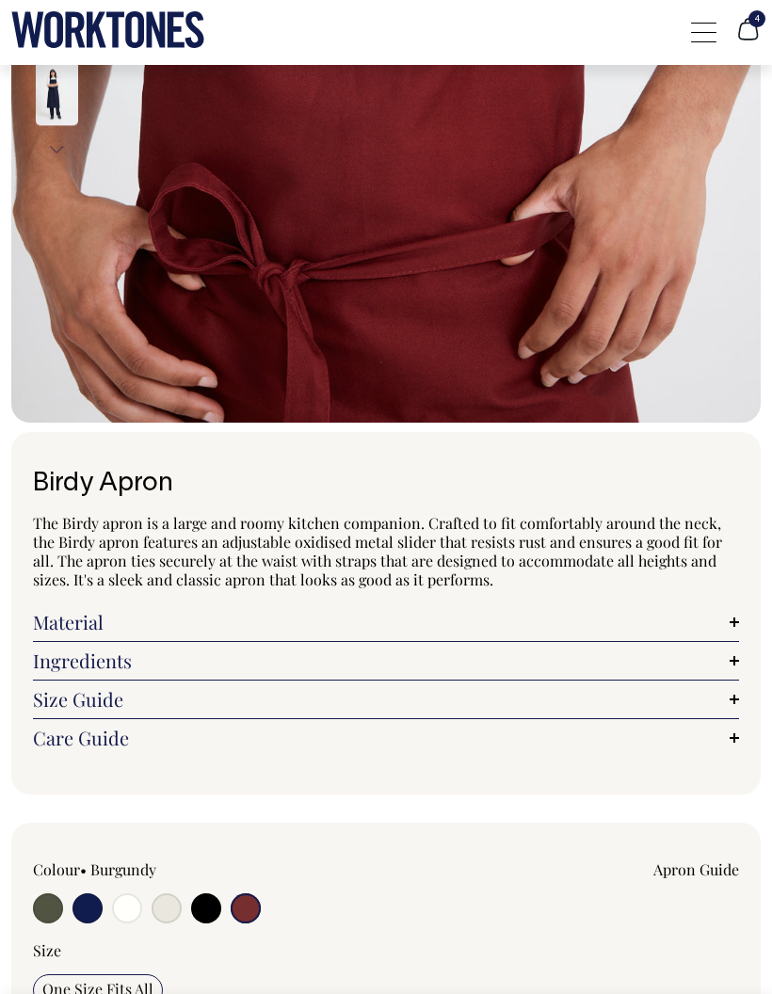
click at [88, 905] on input "radio" at bounding box center [87, 908] width 30 height 30
radio input "true"
select select "Dark Navy"
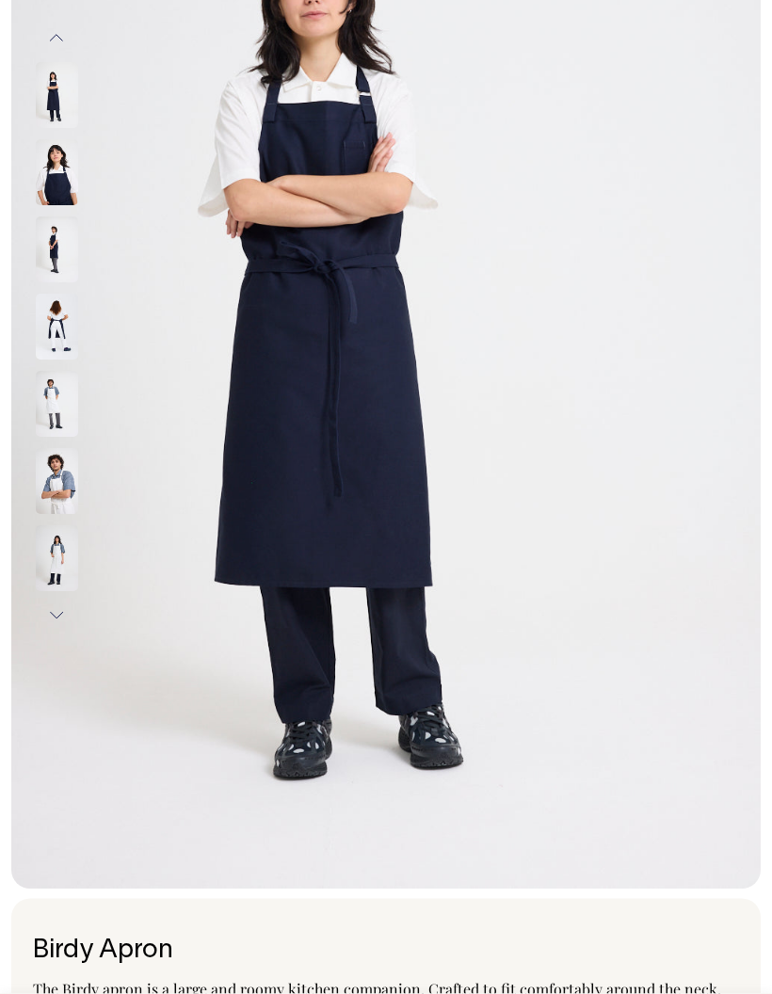
scroll to position [280, 0]
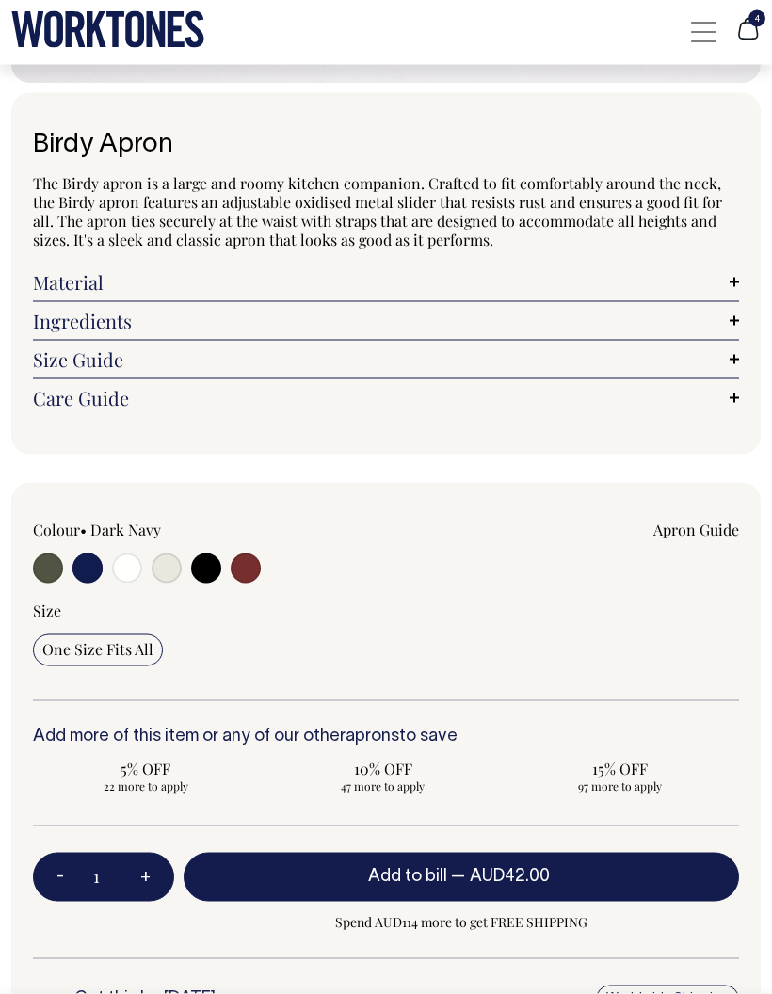
click at [152, 875] on button "+" at bounding box center [145, 877] width 57 height 66
type input "2"
click at [159, 885] on button "+" at bounding box center [145, 876] width 57 height 66
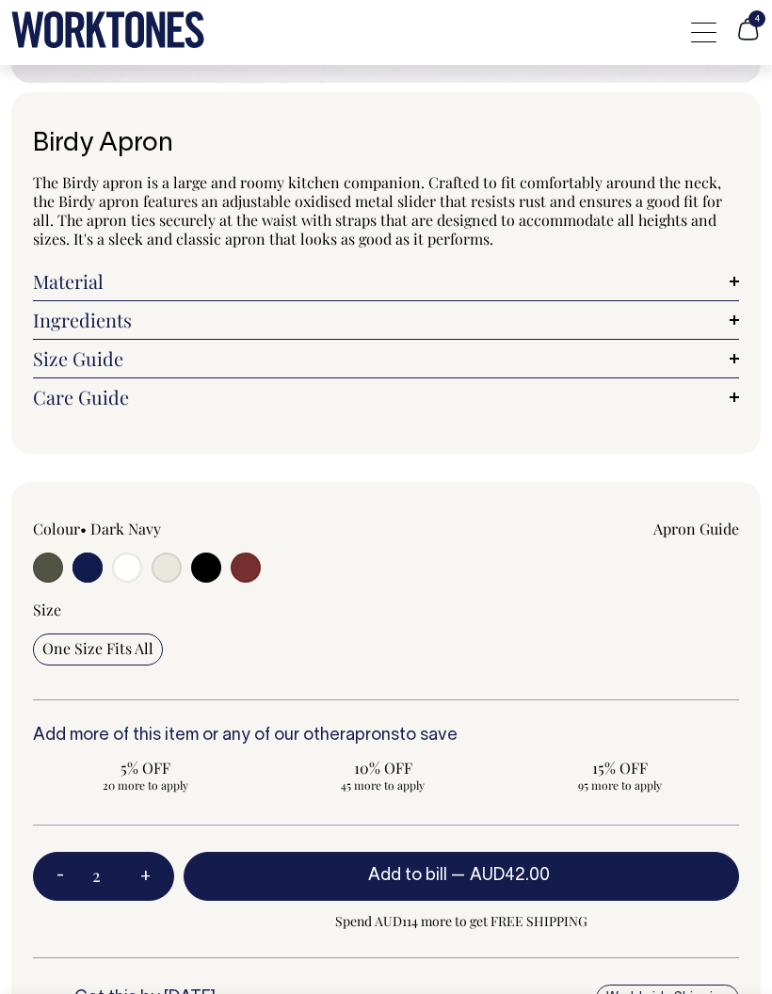
type input "3"
click at [287, 866] on button "Add to bill — AUD42.00" at bounding box center [461, 876] width 555 height 49
type input "1"
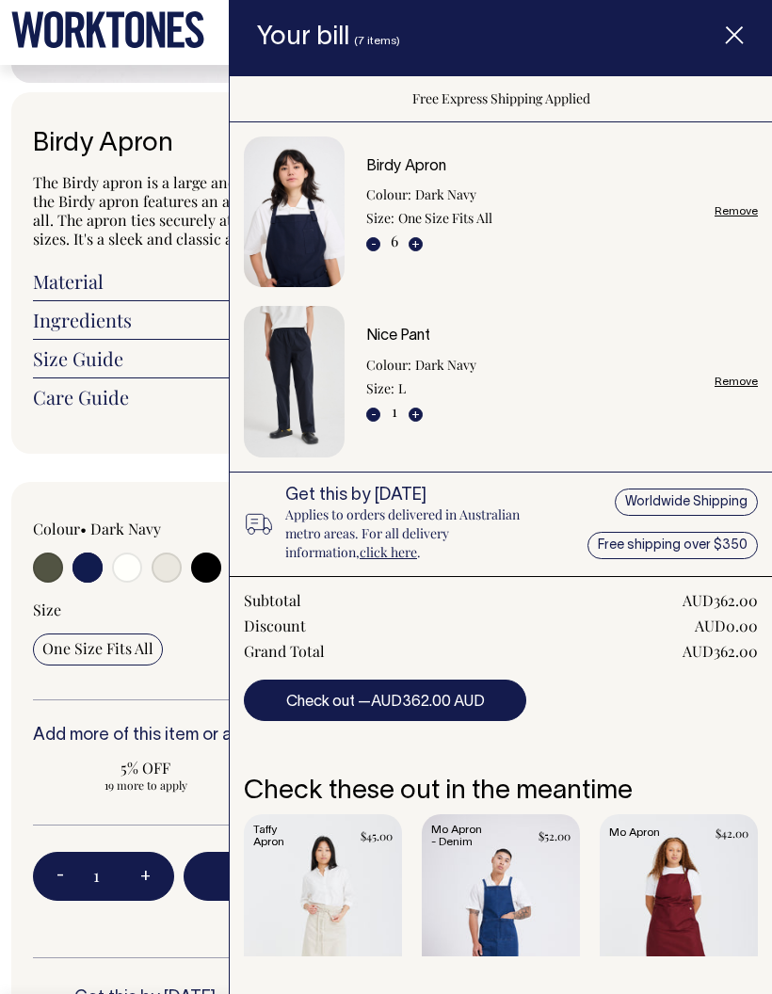
click at [517, 193] on div "Birdy Apron Colour: Dark Navy Size: One Size Fits All - 6 + Remove" at bounding box center [562, 212] width 392 height 106
click at [372, 243] on button "-" at bounding box center [373, 244] width 14 height 14
type input "5"
click at [377, 244] on button "-" at bounding box center [373, 244] width 14 height 14
click at [377, 239] on button "-" at bounding box center [373, 244] width 14 height 14
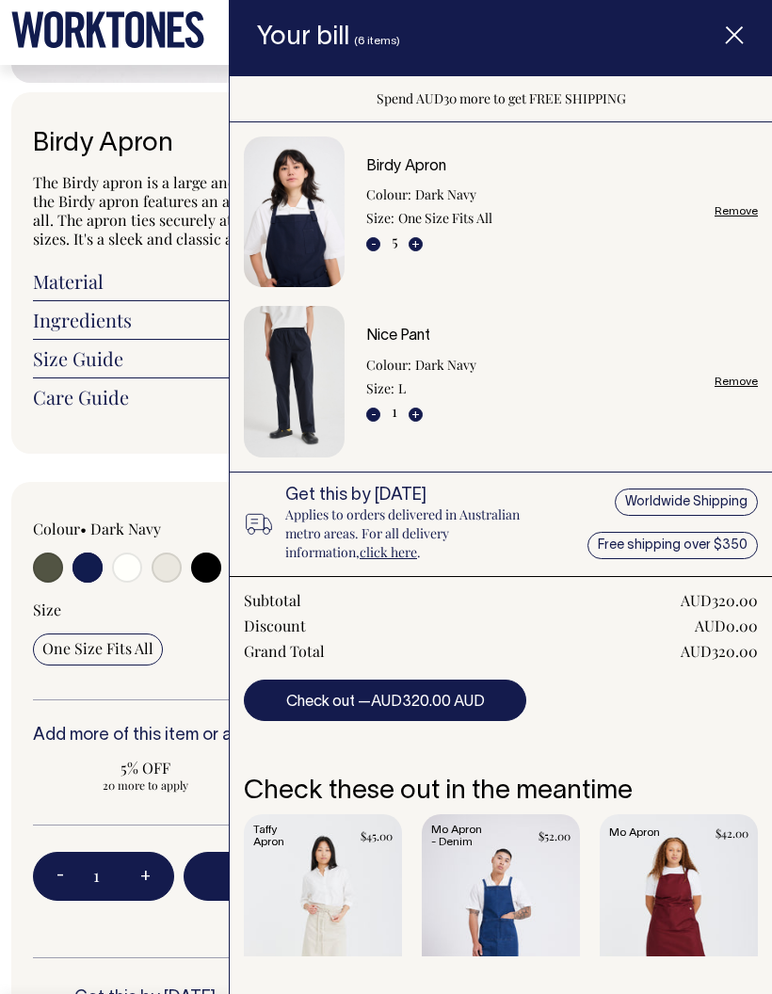
type input "4"
click at [378, 233] on div "- 4 +" at bounding box center [394, 241] width 56 height 19
click at [369, 237] on button "-" at bounding box center [373, 244] width 14 height 14
type input "3"
click at [442, 704] on span "AUD236.00 AUD" at bounding box center [428, 702] width 114 height 13
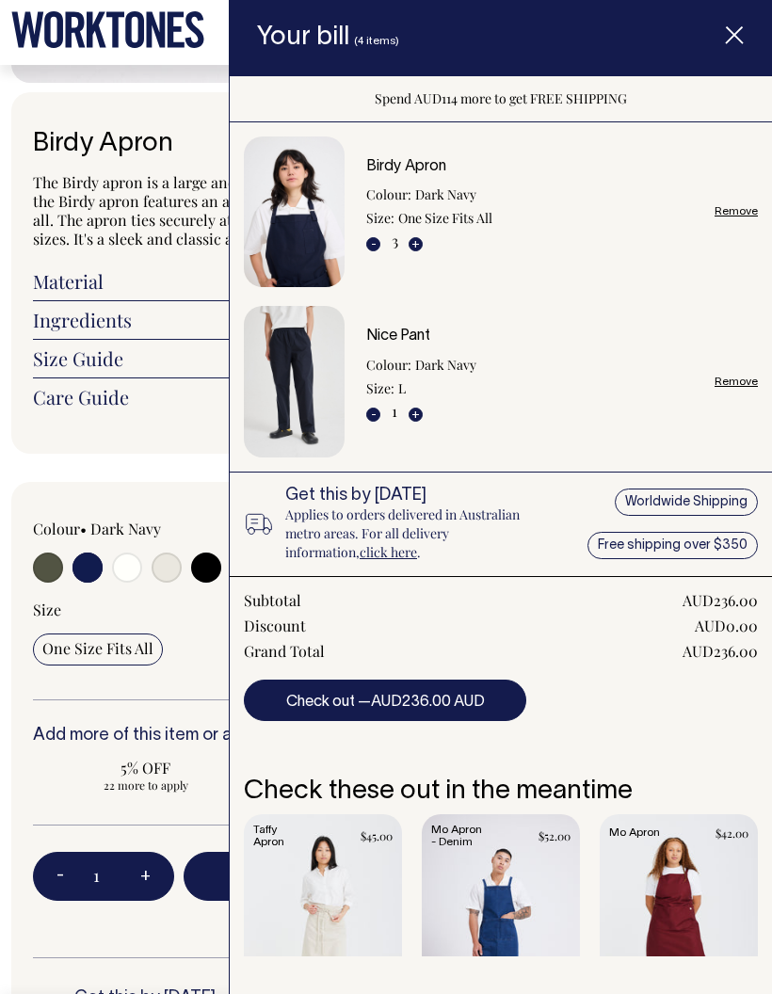
scroll to position [1181, 0]
